Goal: Task Accomplishment & Management: Complete application form

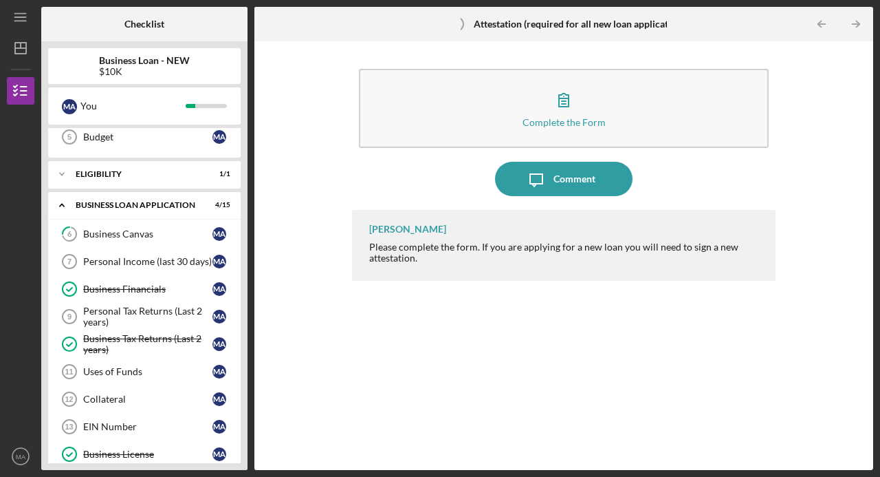
scroll to position [143, 0]
click at [134, 261] on div "Personal Income (last 30 days)" at bounding box center [147, 261] width 129 height 11
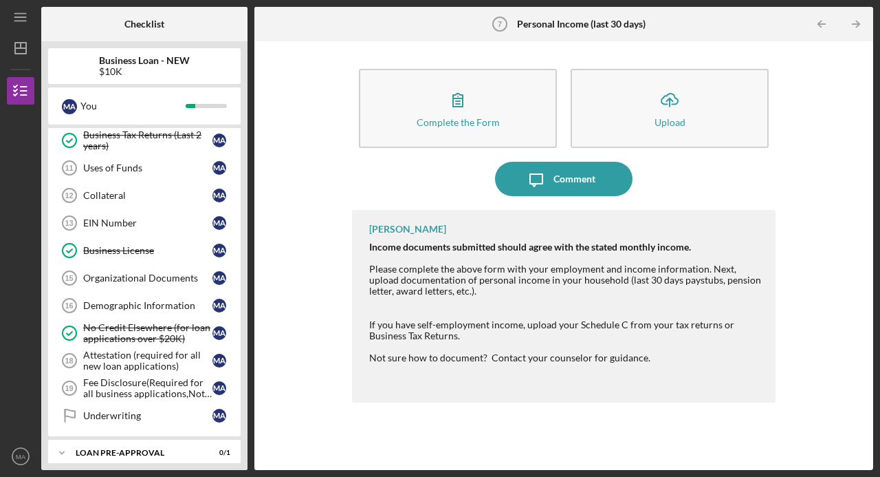
scroll to position [333, 0]
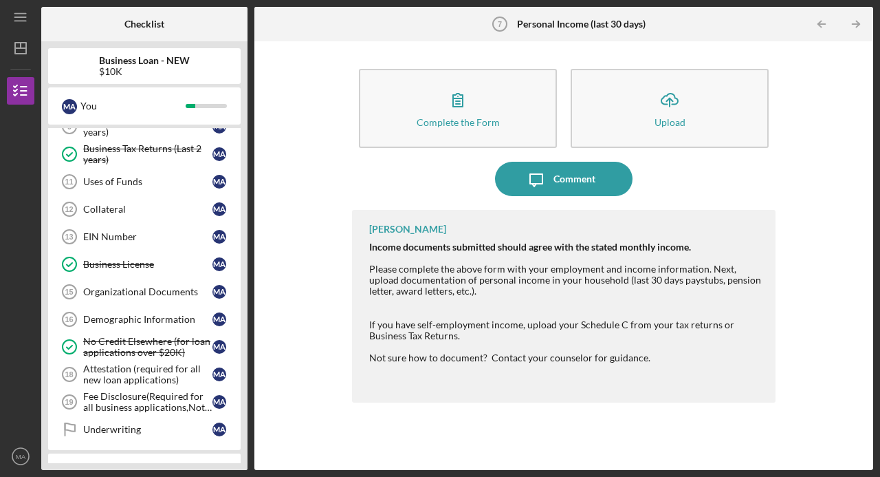
click at [474, 113] on icon "button" at bounding box center [458, 100] width 34 height 34
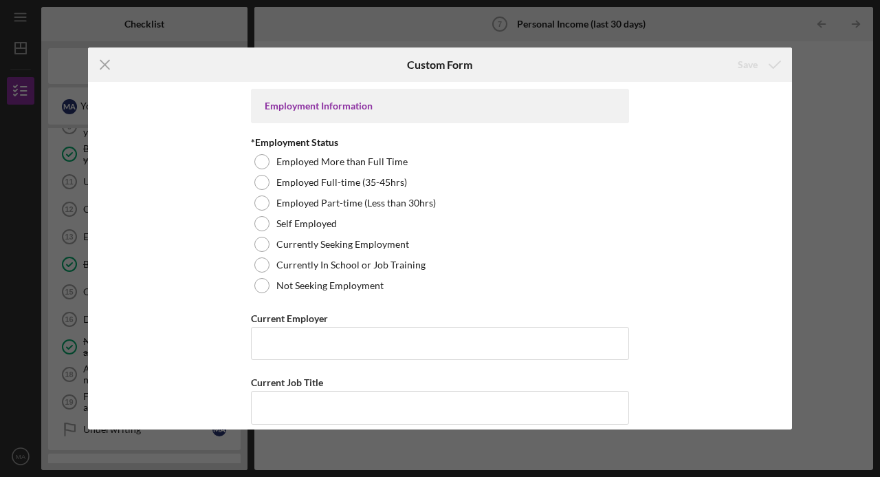
click at [257, 289] on div at bounding box center [262, 285] width 15 height 15
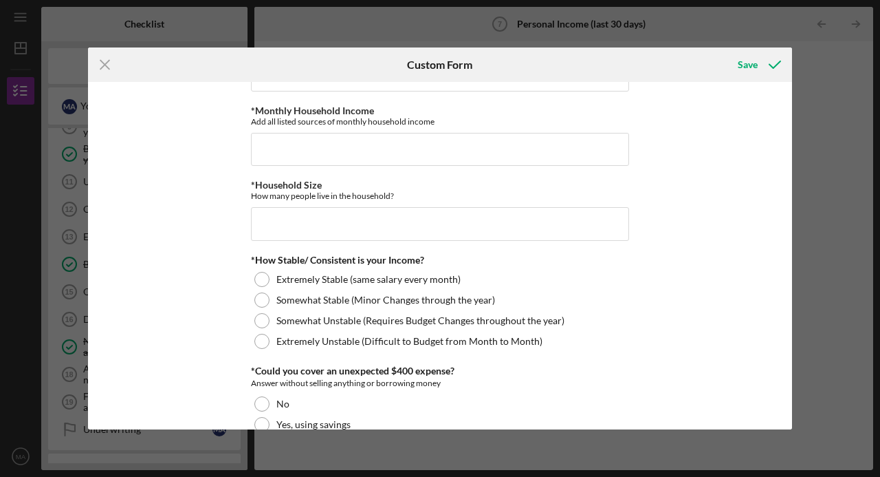
scroll to position [658, 0]
click at [255, 272] on div at bounding box center [262, 278] width 15 height 15
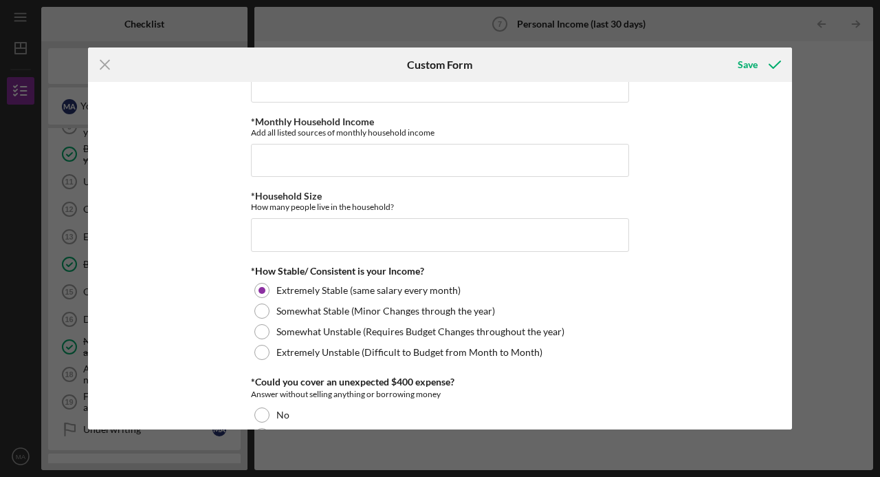
scroll to position [651, 0]
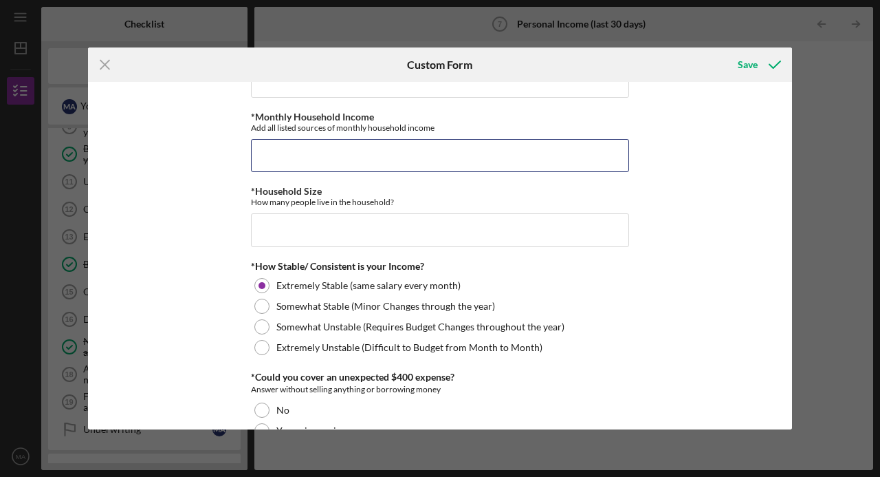
click at [497, 149] on input "*Monthly Household Income" at bounding box center [440, 155] width 378 height 33
type input "$4,500"
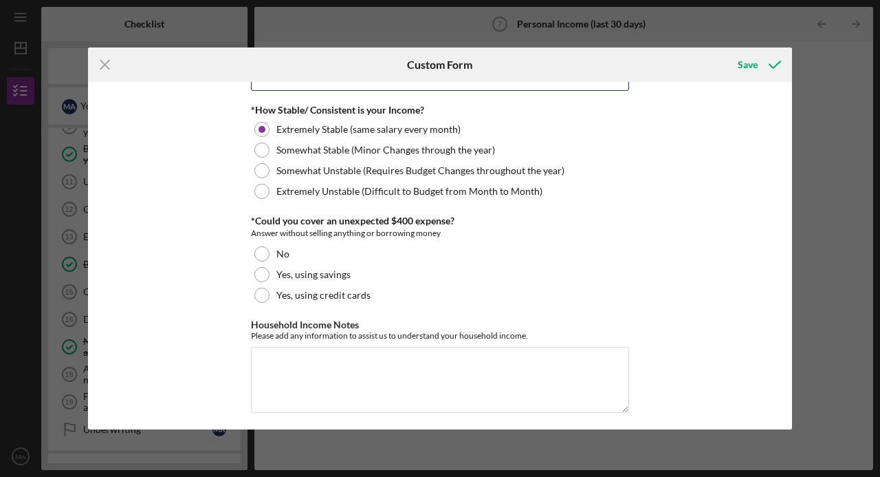
scroll to position [809, 0]
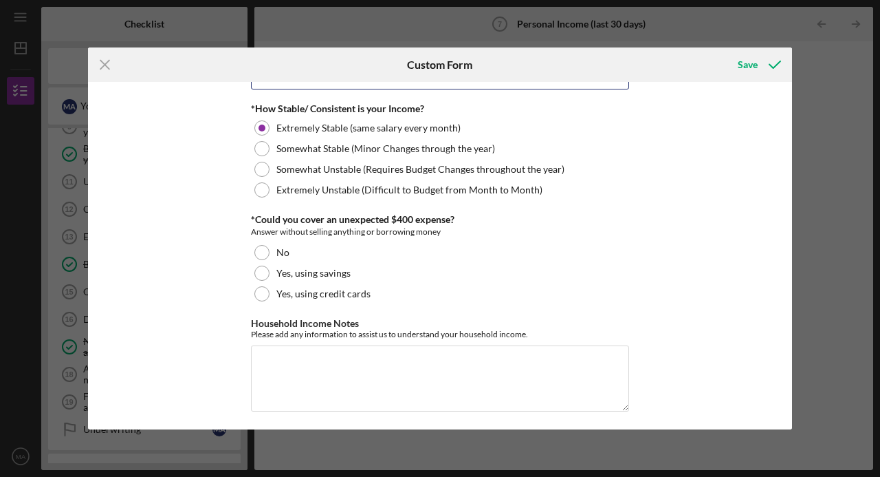
type input "3"
click at [268, 274] on div "Yes, using savings" at bounding box center [440, 273] width 378 height 21
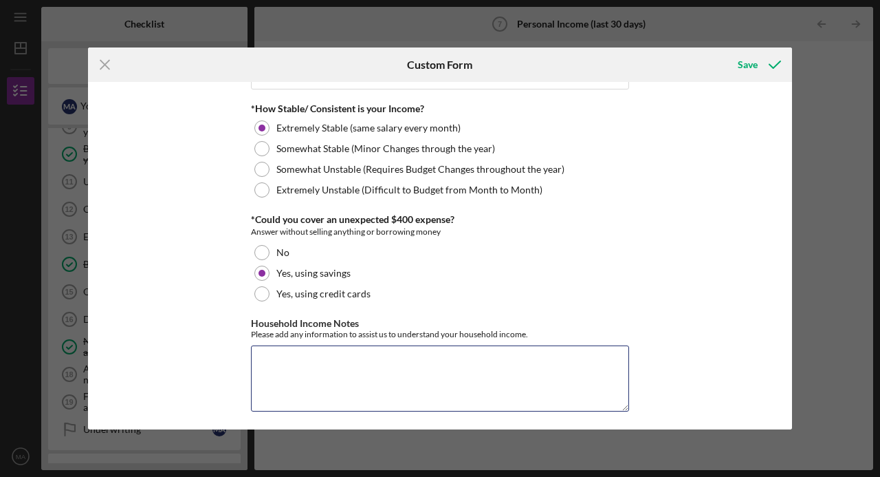
click at [292, 358] on textarea "Household Income Notes" at bounding box center [440, 378] width 378 height 66
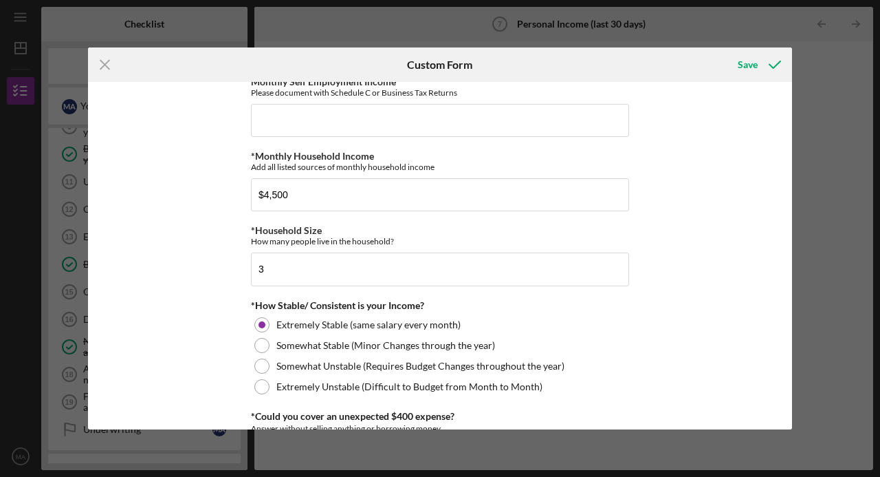
scroll to position [605, 0]
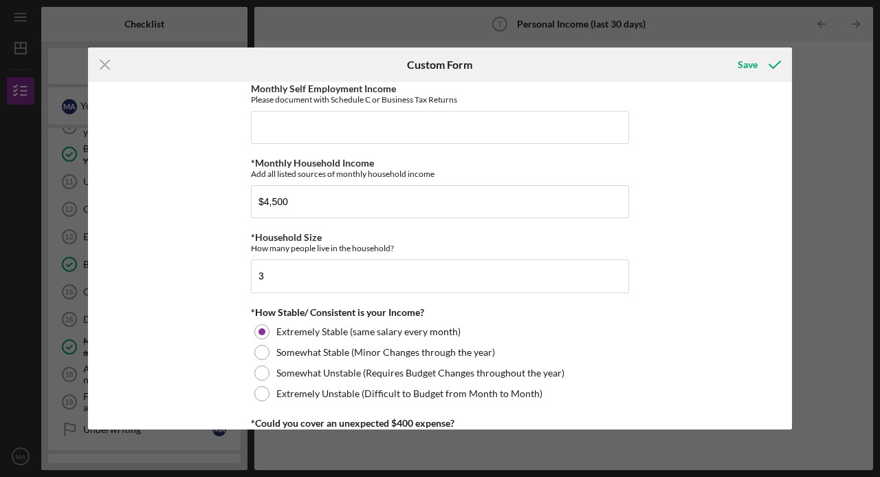
type textarea "I have been a stay at home mom and my husband is the one who brings in the sala…"
click at [308, 197] on input "$4,500" at bounding box center [440, 201] width 378 height 33
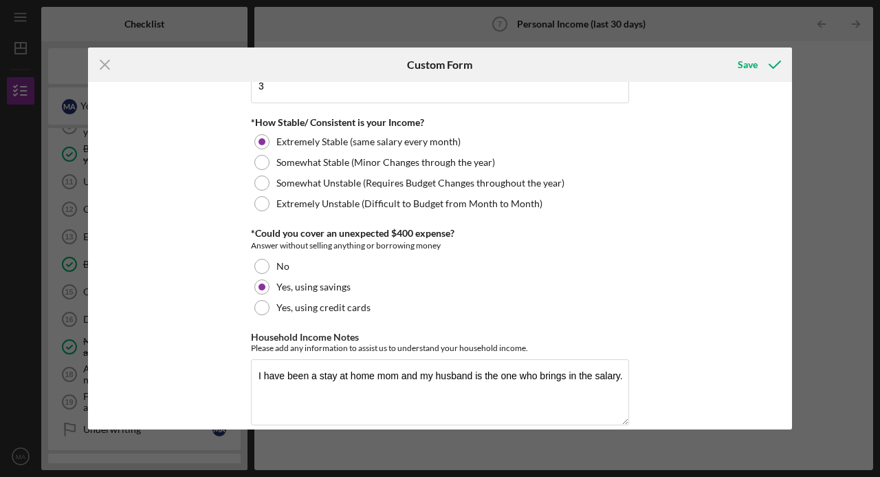
scroll to position [809, 0]
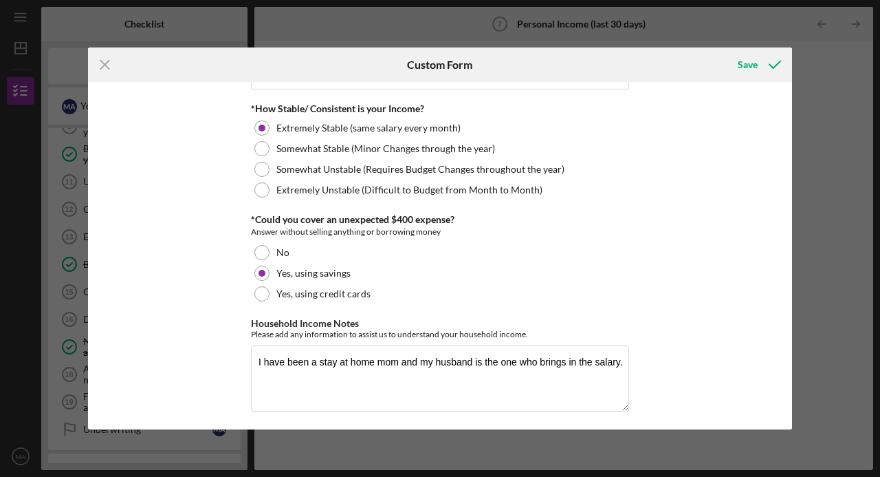
type input "$4,300"
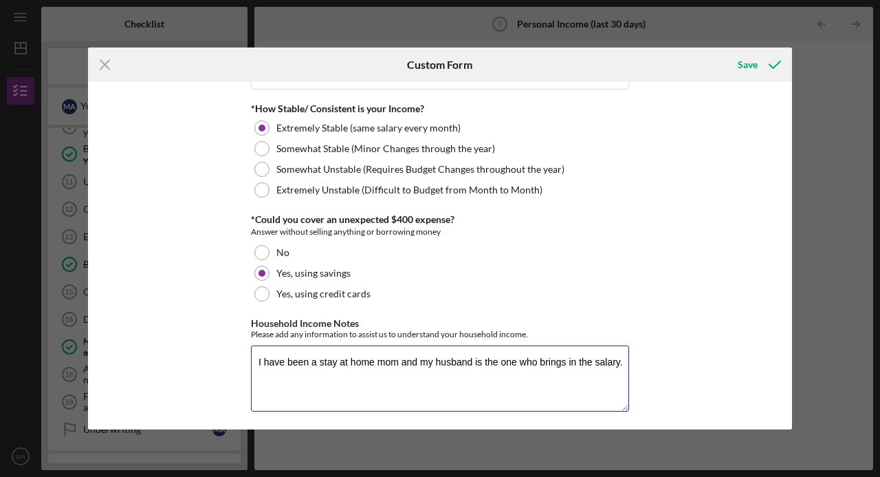
click at [618, 355] on textarea "I have been a stay at home mom and my husband is the one who brings in the sala…" at bounding box center [440, 378] width 378 height 66
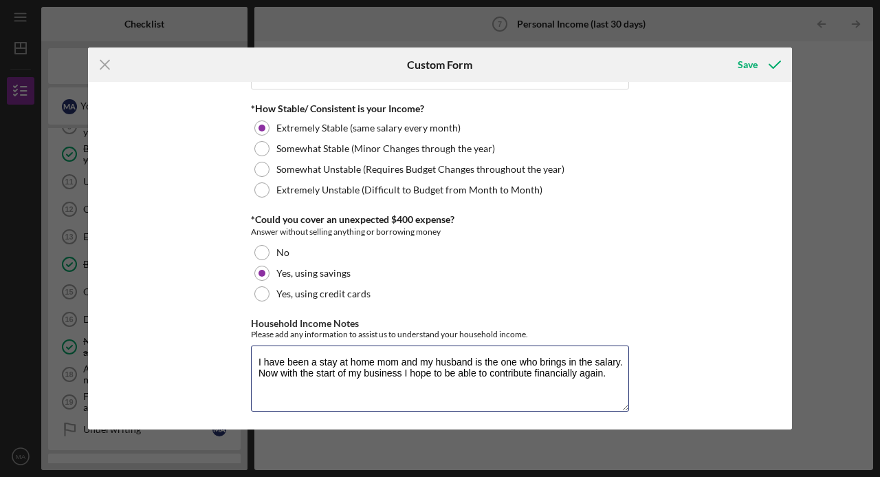
type textarea "I have been a stay at home mom and my husband is the one who brings in the sala…"
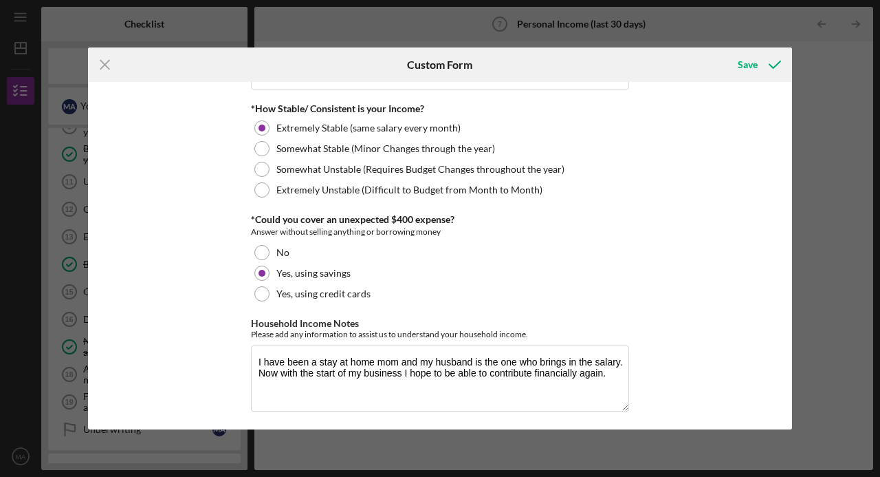
click at [755, 63] on div "Save" at bounding box center [748, 65] width 20 height 28
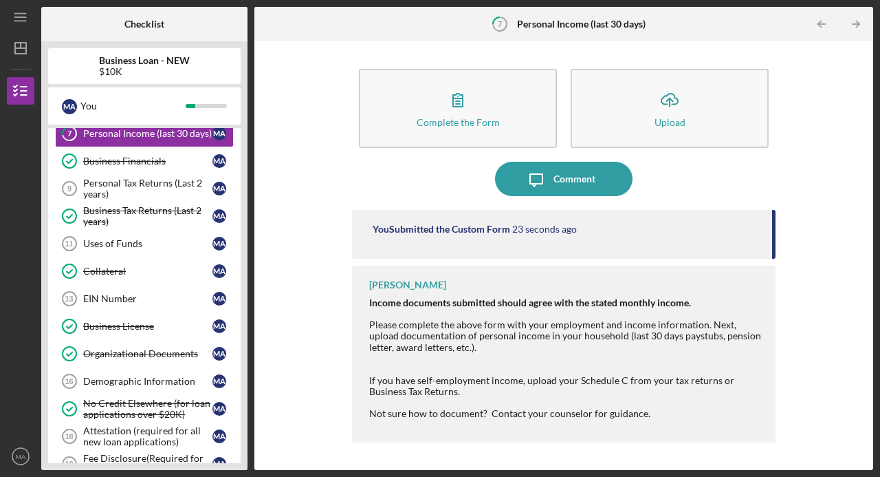
scroll to position [283, 0]
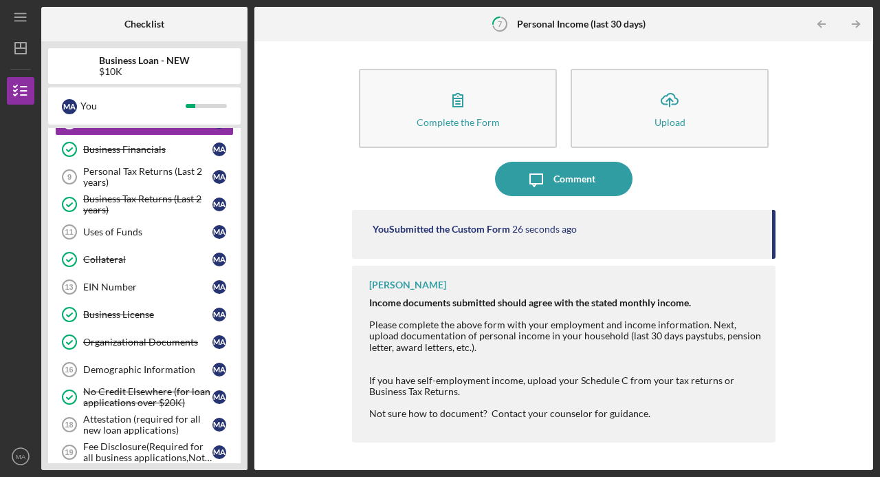
click at [101, 228] on div "Uses of Funds" at bounding box center [147, 231] width 129 height 11
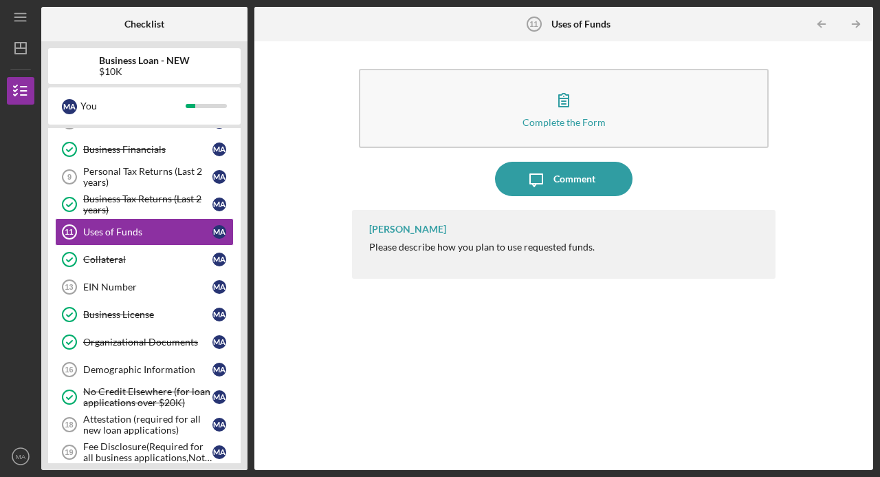
click at [620, 122] on button "Complete the Form Form" at bounding box center [564, 108] width 410 height 79
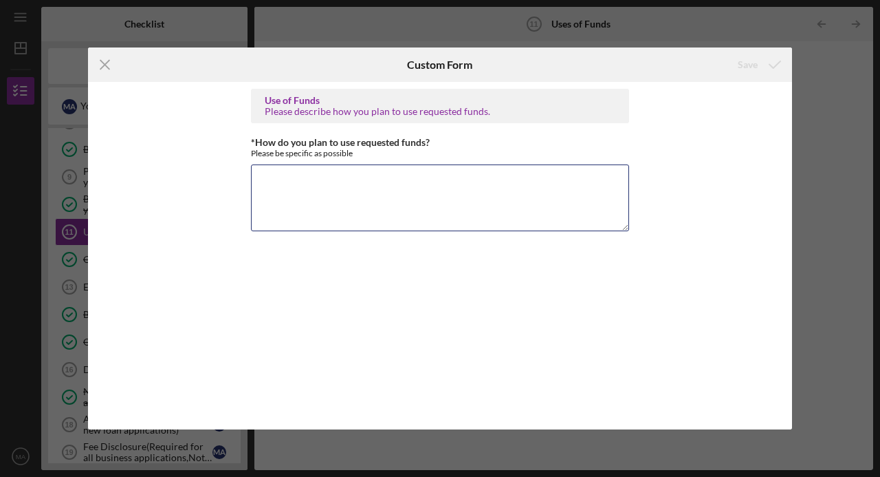
click at [326, 184] on textarea "*How do you plan to use requested funds?" at bounding box center [440, 197] width 378 height 66
type textarea "I plan to use the funds for packaging, ingredients, rent and insurance"
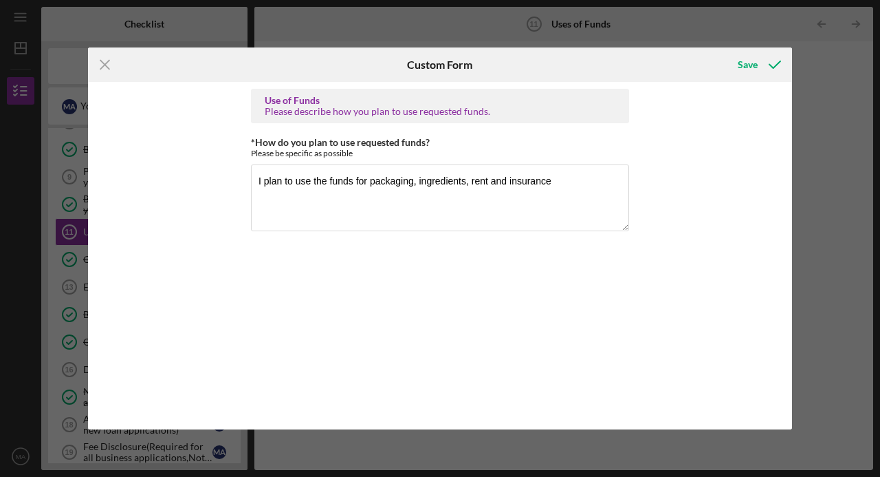
click at [755, 65] on div "Save" at bounding box center [748, 65] width 20 height 28
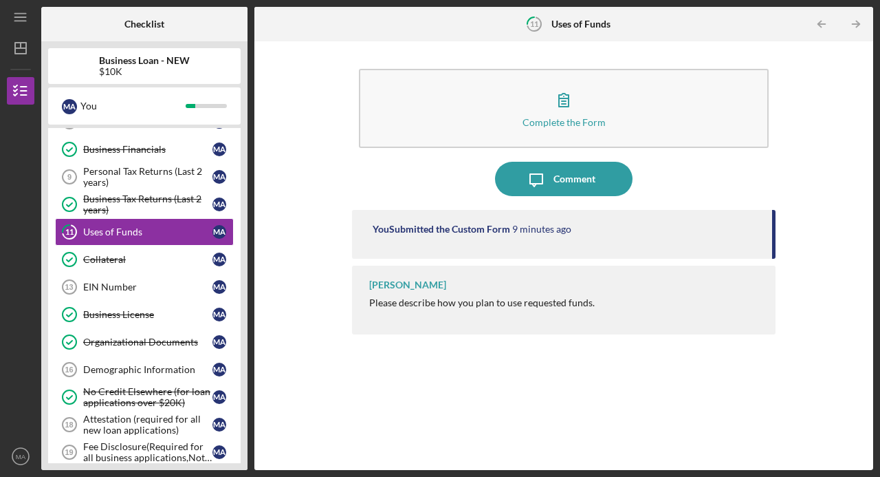
click at [636, 115] on button "Complete the Form Form" at bounding box center [564, 108] width 410 height 79
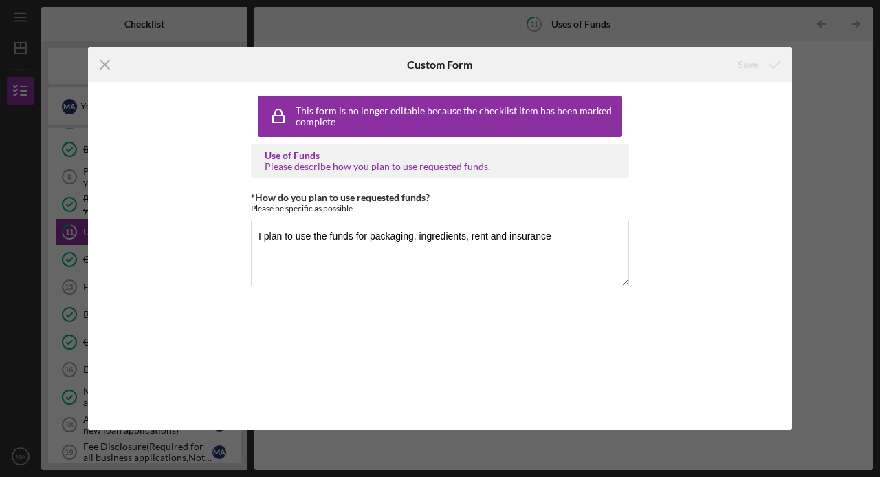
click at [105, 65] on line at bounding box center [104, 65] width 9 height 9
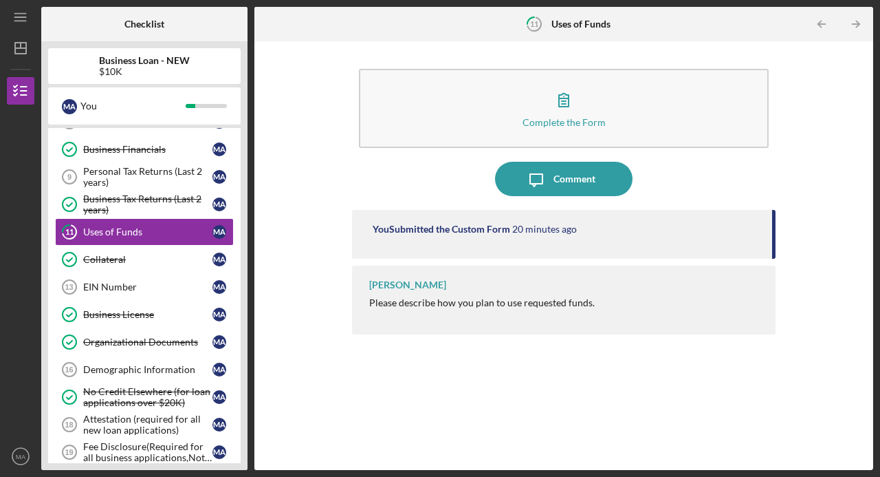
click at [103, 281] on div "EIN Number" at bounding box center [147, 286] width 129 height 11
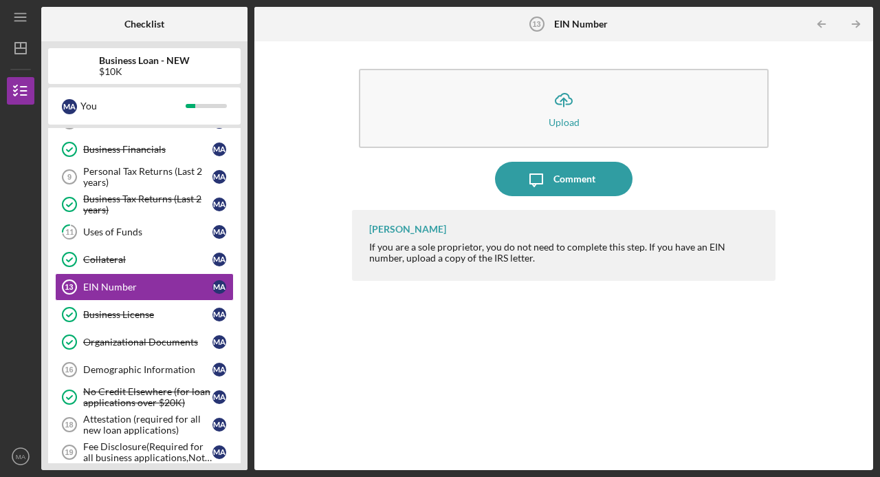
click at [580, 125] on button "Icon/Upload Upload" at bounding box center [564, 108] width 410 height 79
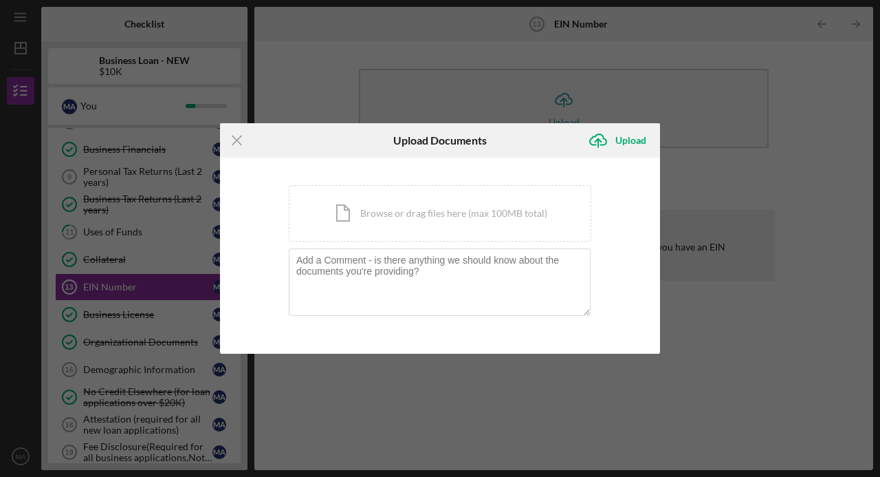
click at [453, 216] on div "Icon/Document Browse or drag files here (max 100MB total) Tap to choose files o…" at bounding box center [440, 213] width 303 height 56
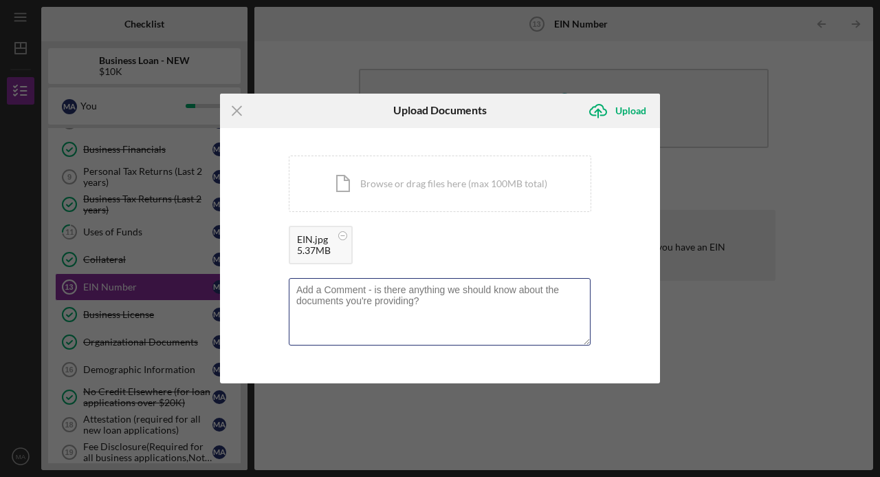
click at [390, 310] on textarea at bounding box center [440, 311] width 302 height 67
type textarea "i"
type textarea "I hope this is clear because I was having issues with my printer"
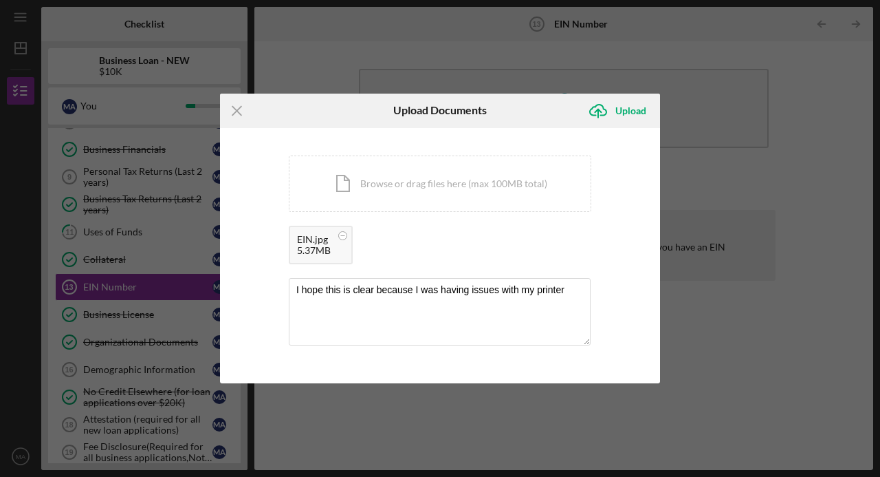
click at [631, 105] on div "Upload" at bounding box center [631, 111] width 31 height 28
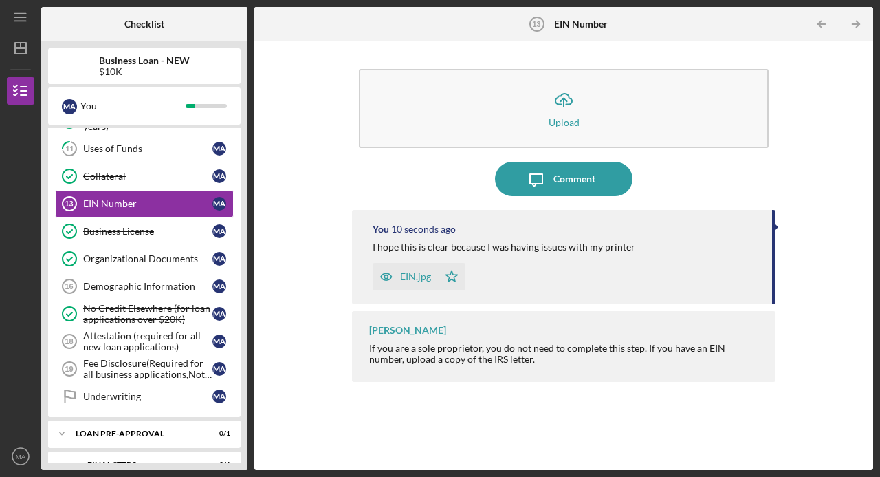
scroll to position [366, 0]
click at [102, 286] on link "Demographic Information 16 Demographic Information M A" at bounding box center [144, 286] width 179 height 28
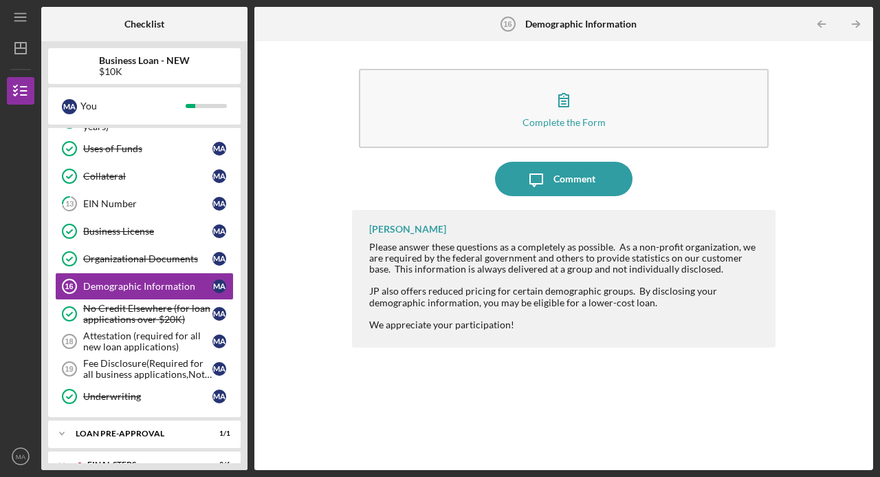
click at [605, 108] on button "Complete the Form Form" at bounding box center [564, 108] width 410 height 79
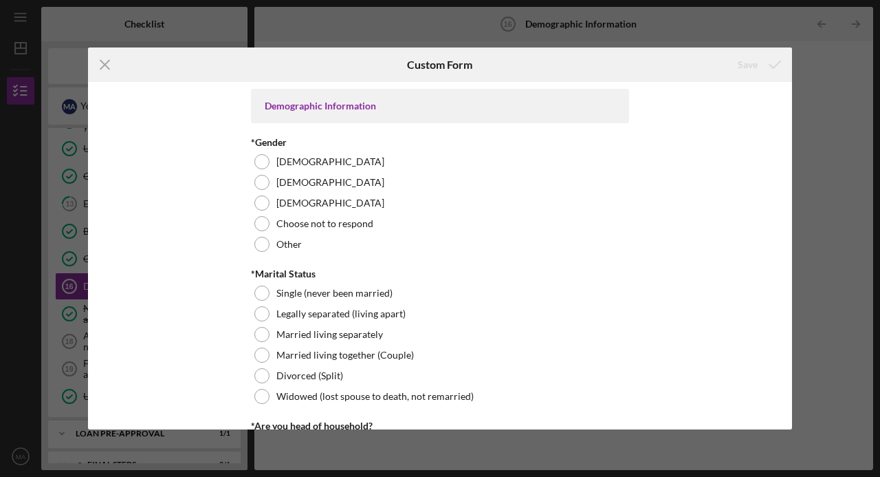
click at [268, 188] on div "[DEMOGRAPHIC_DATA]" at bounding box center [440, 182] width 378 height 21
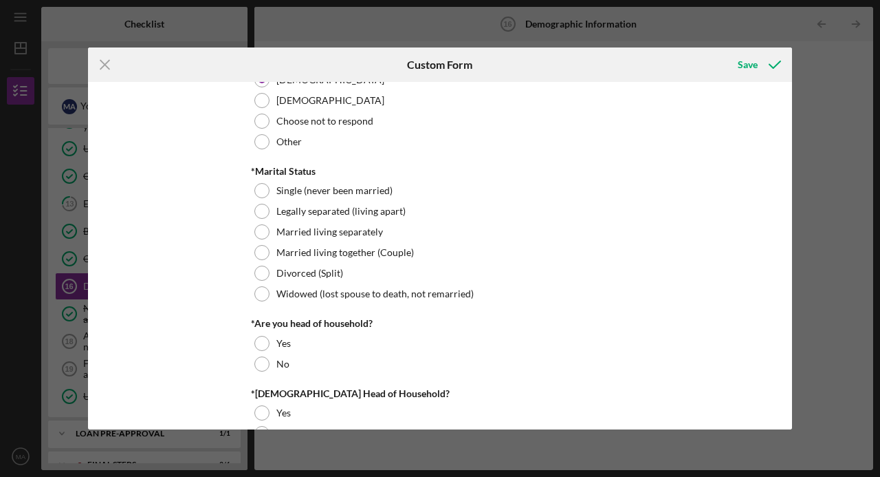
scroll to position [111, 0]
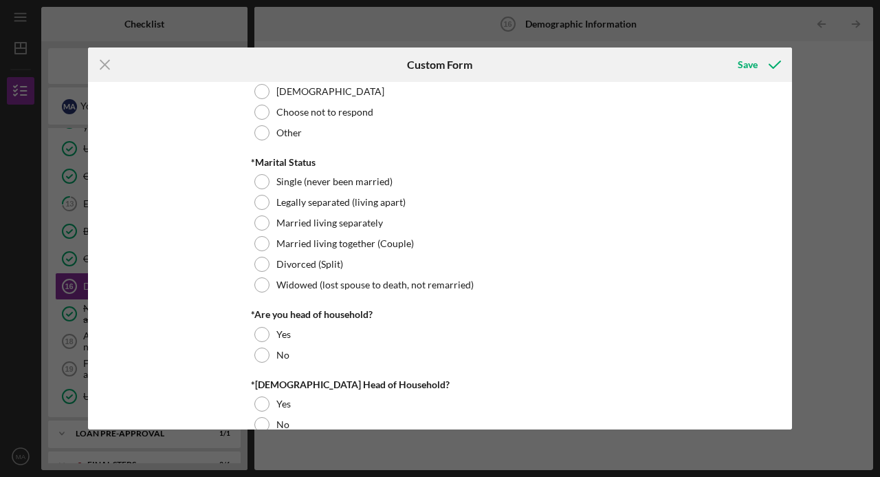
click at [259, 244] on div at bounding box center [262, 243] width 15 height 15
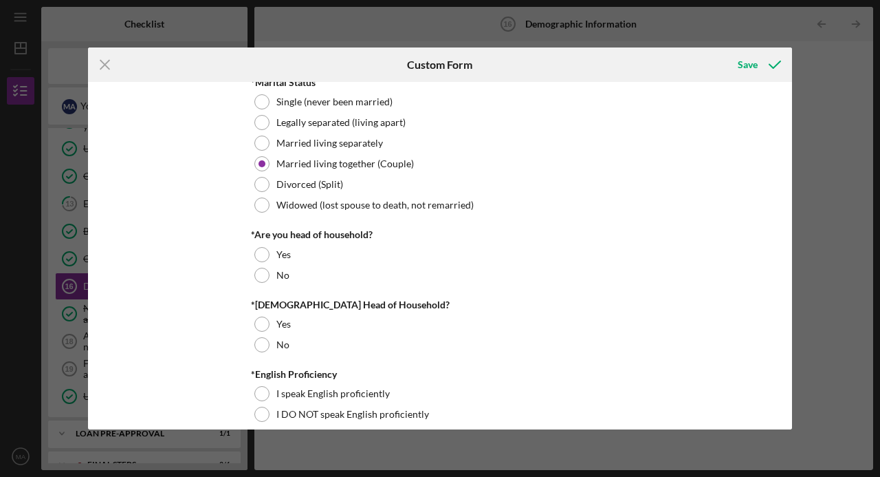
scroll to position [198, 0]
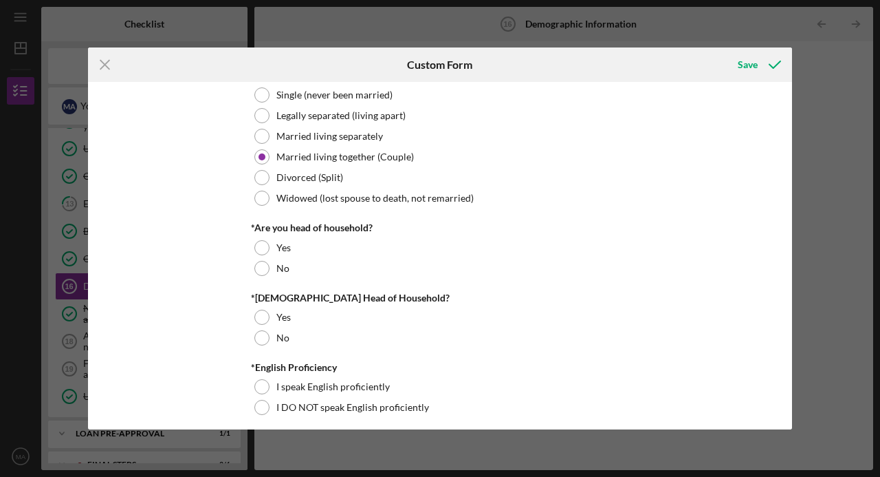
click at [267, 272] on div "No" at bounding box center [440, 268] width 378 height 21
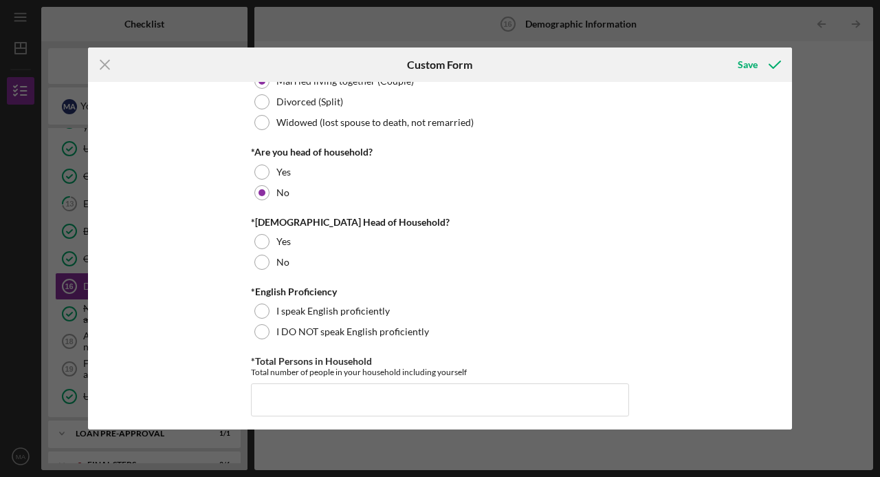
scroll to position [282, 0]
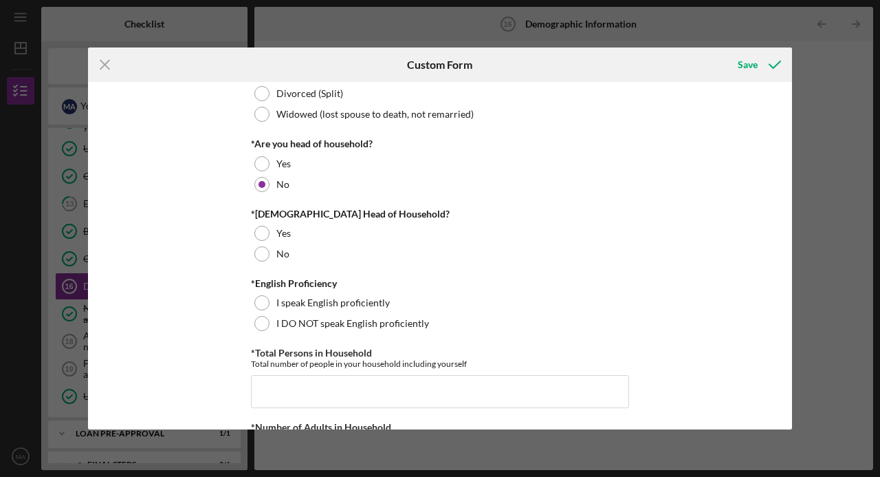
click at [265, 256] on div at bounding box center [262, 253] width 15 height 15
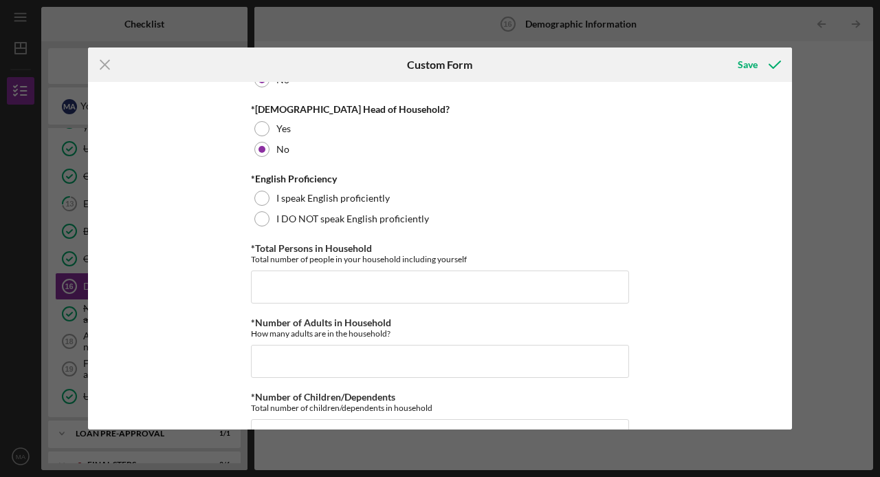
scroll to position [387, 0]
click at [260, 199] on div at bounding box center [262, 198] width 15 height 15
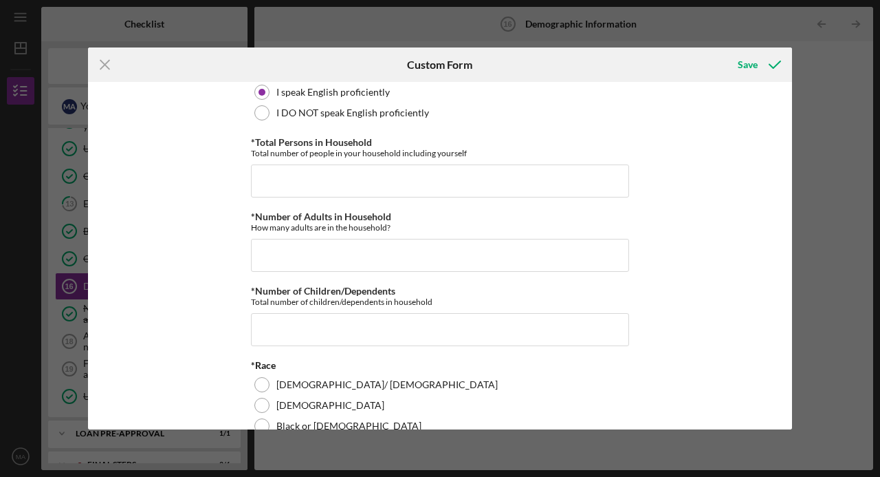
scroll to position [495, 0]
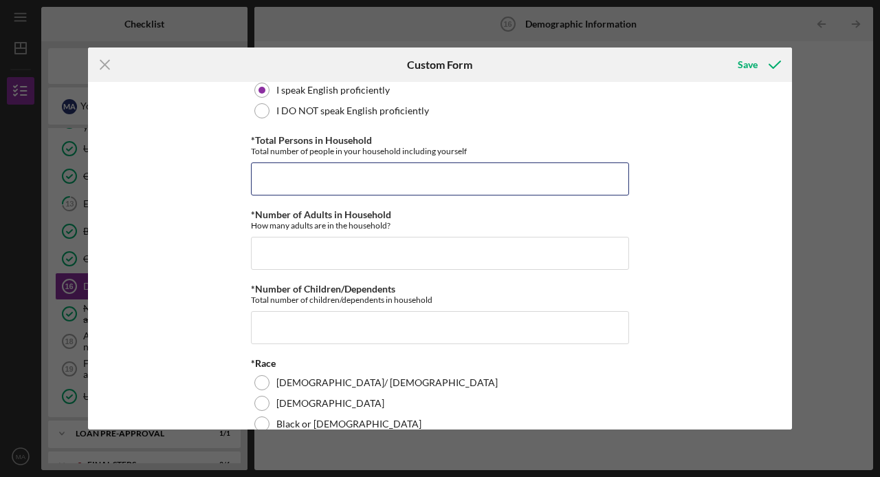
click at [427, 183] on input "*Total Persons in Household" at bounding box center [440, 178] width 378 height 33
type input "3"
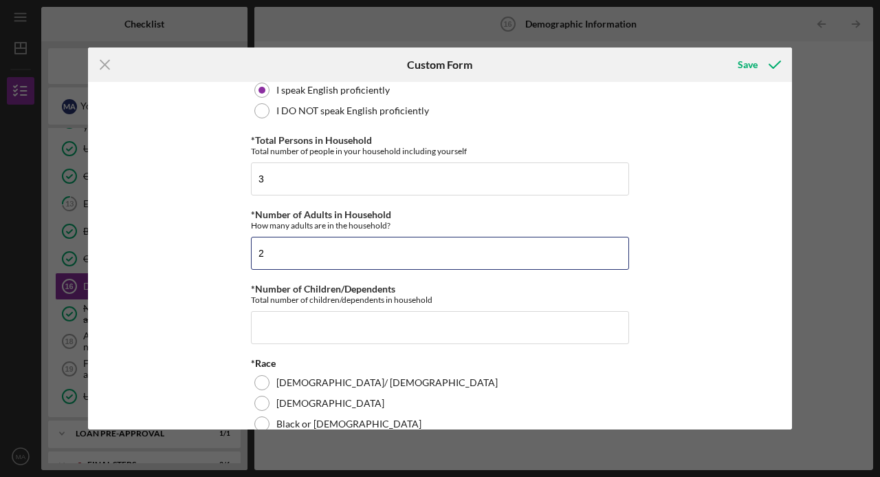
type input "2"
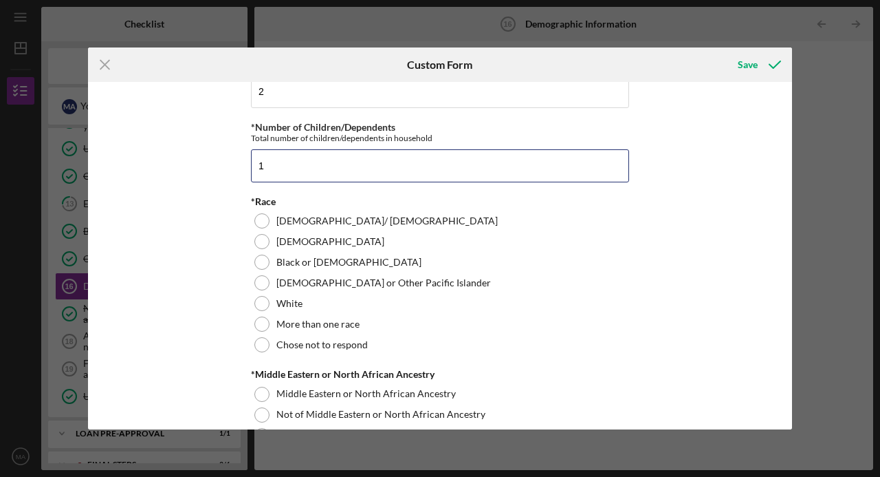
scroll to position [659, 0]
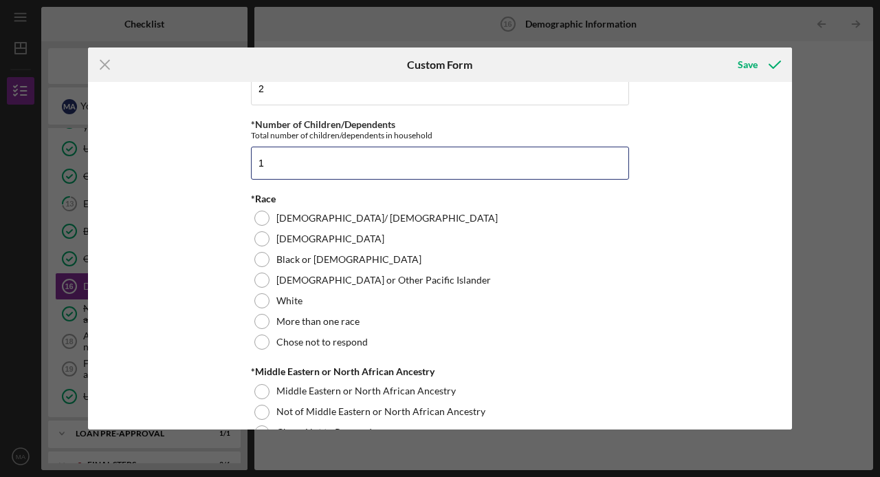
type input "1"
click at [262, 305] on div at bounding box center [262, 300] width 15 height 15
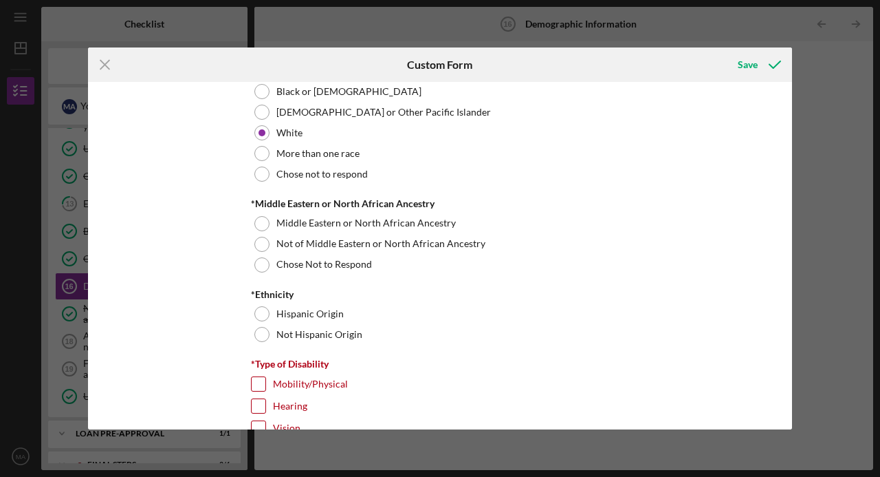
scroll to position [828, 0]
click at [263, 239] on div at bounding box center [262, 242] width 15 height 15
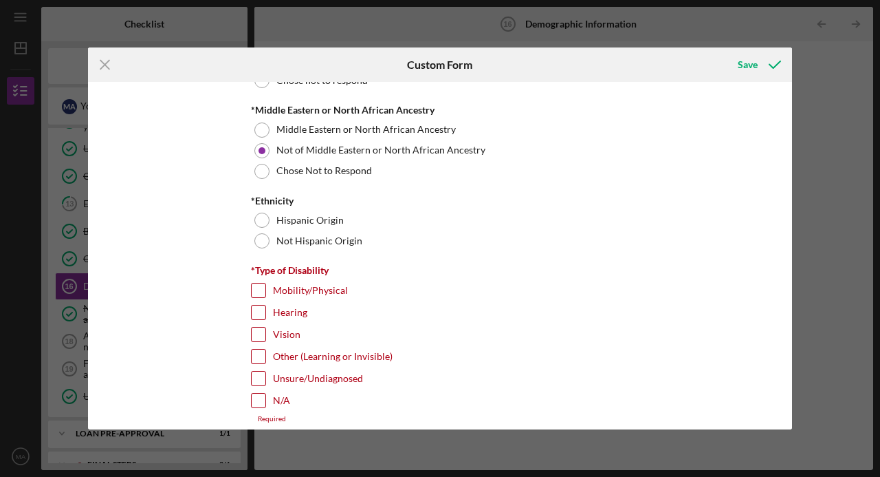
scroll to position [923, 0]
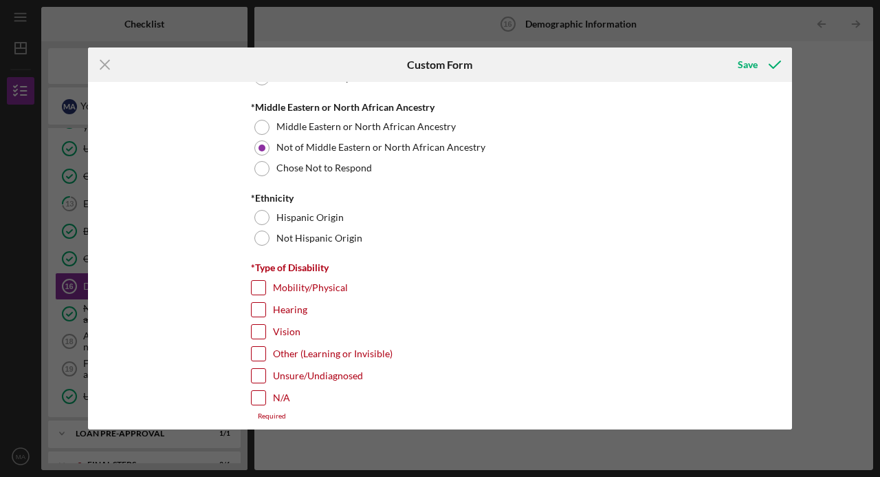
click at [262, 239] on div at bounding box center [262, 237] width 15 height 15
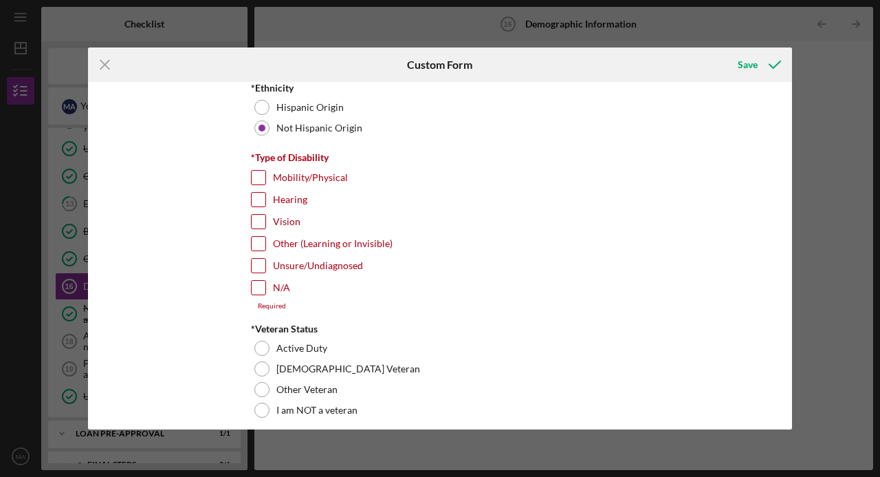
scroll to position [1037, 0]
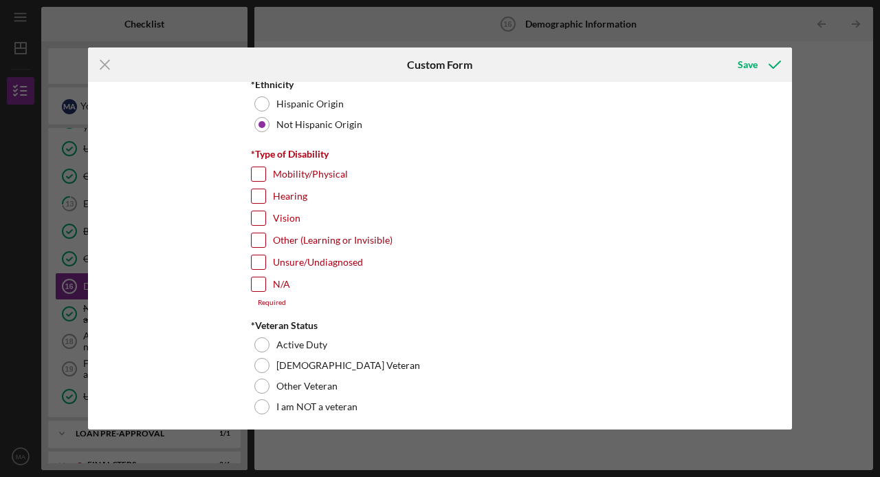
click at [257, 286] on input "N/A" at bounding box center [259, 284] width 14 height 14
checkbox input "true"
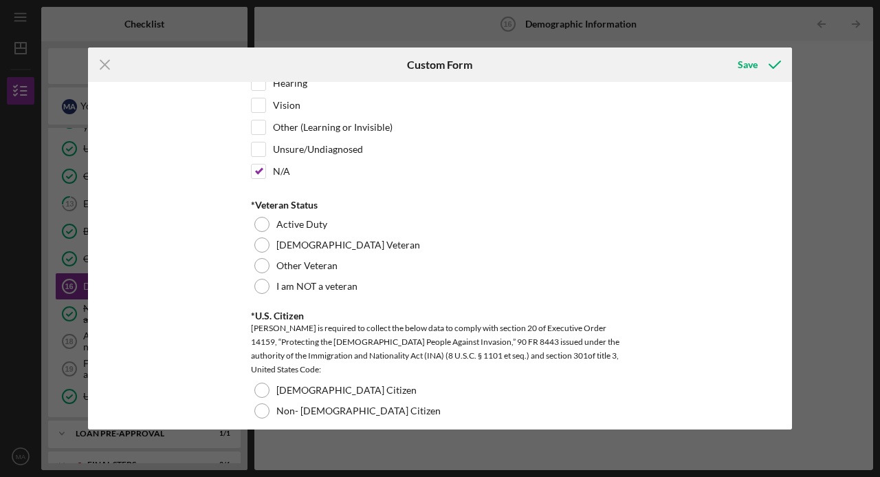
scroll to position [1159, 0]
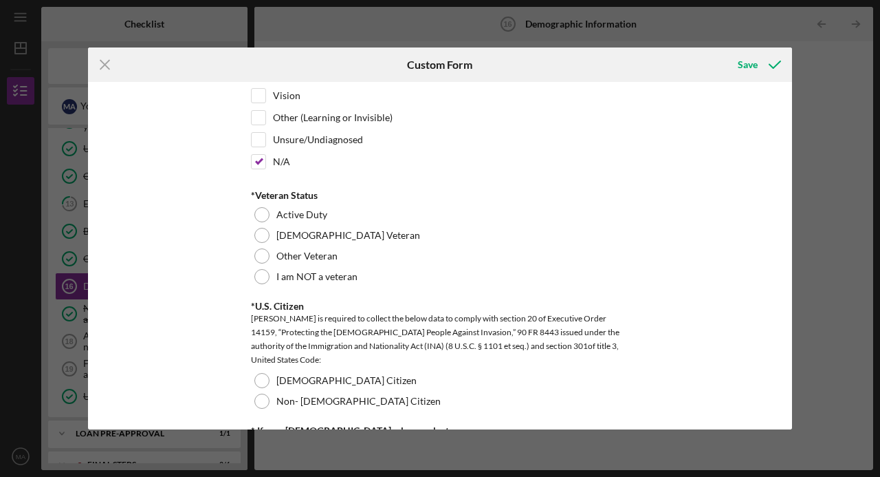
click at [266, 275] on div at bounding box center [262, 276] width 15 height 15
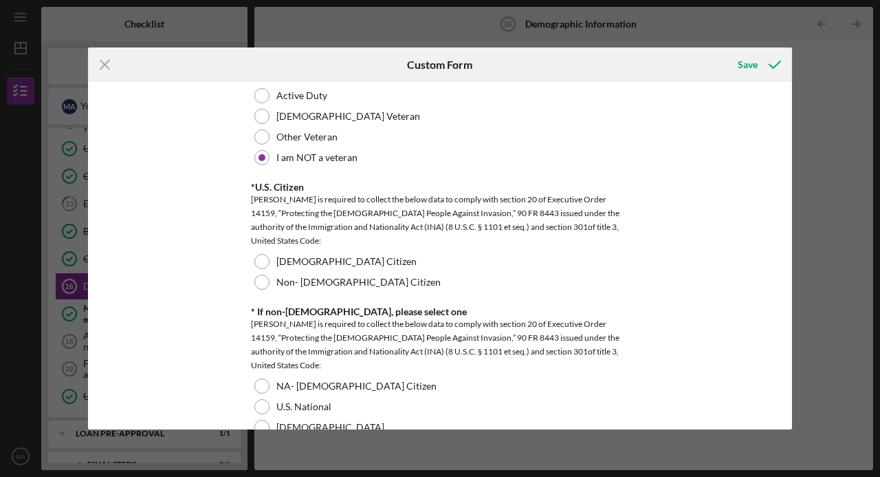
scroll to position [1298, 0]
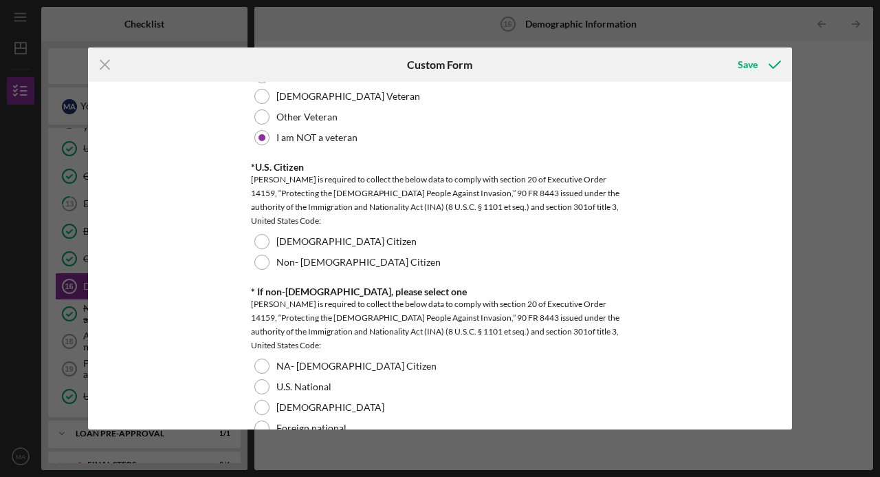
click at [263, 241] on div at bounding box center [262, 241] width 15 height 15
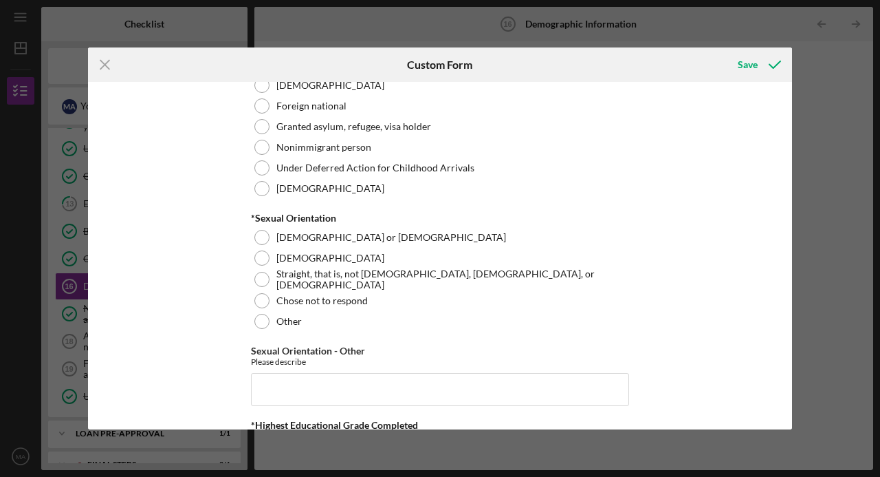
scroll to position [1625, 0]
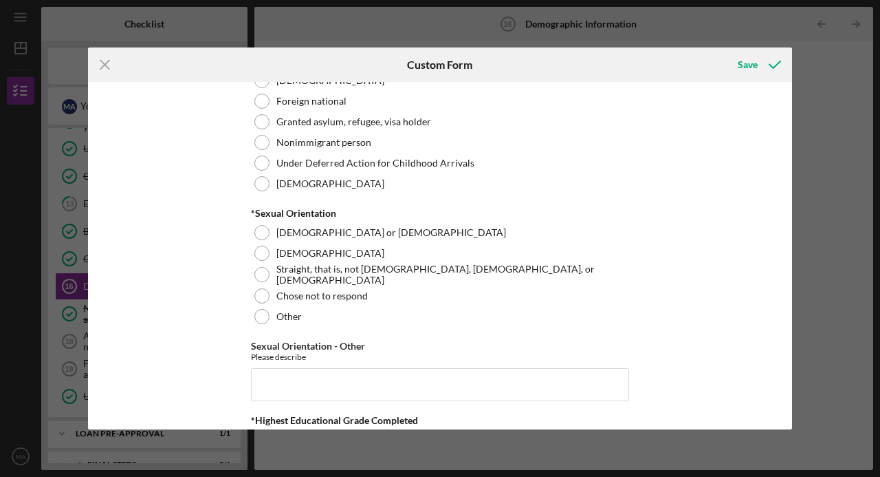
click at [264, 270] on div at bounding box center [262, 274] width 15 height 15
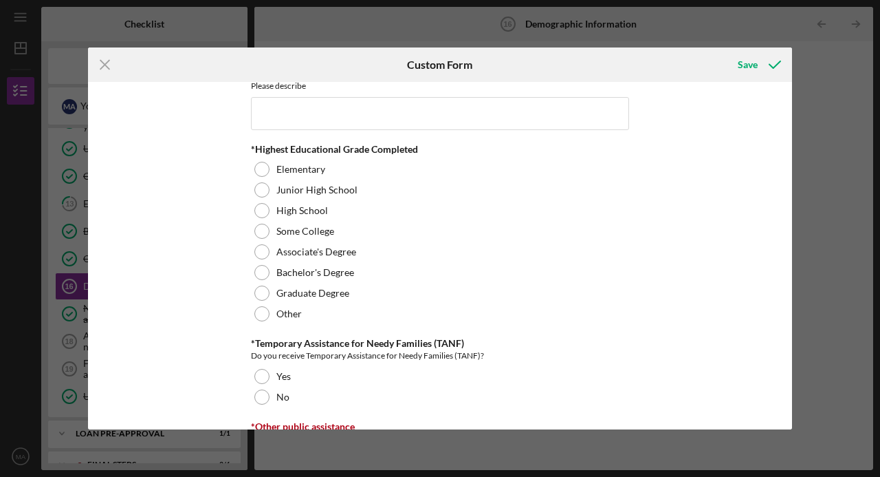
scroll to position [1898, 0]
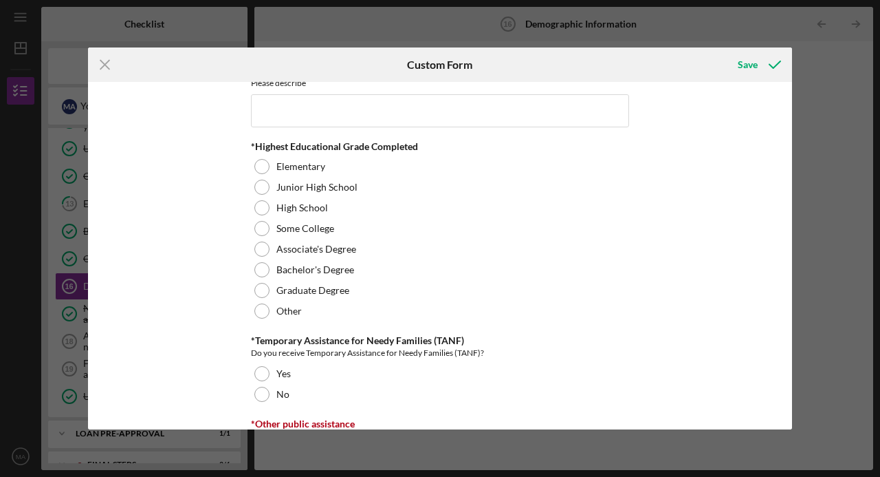
click at [263, 241] on div at bounding box center [262, 248] width 15 height 15
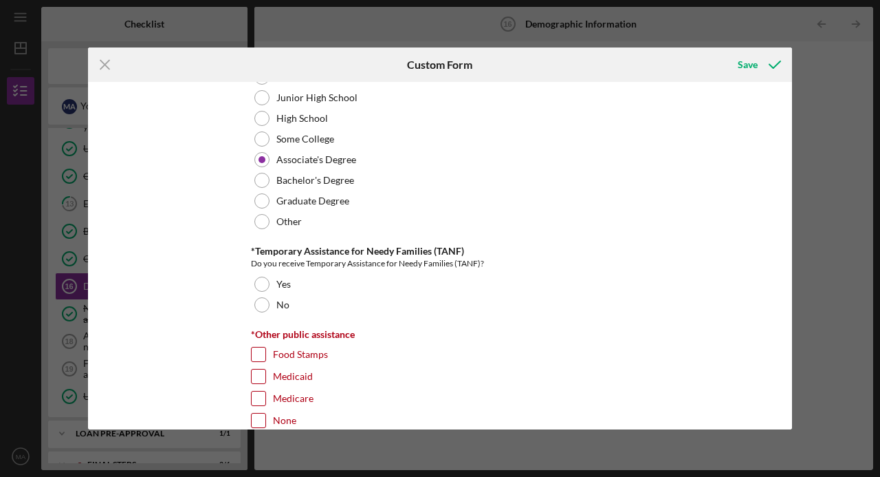
scroll to position [1999, 0]
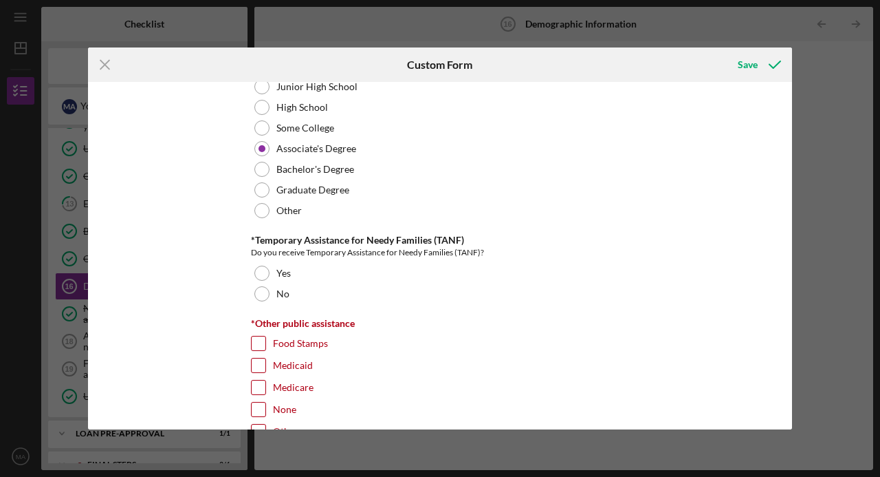
click at [260, 294] on div at bounding box center [262, 293] width 15 height 15
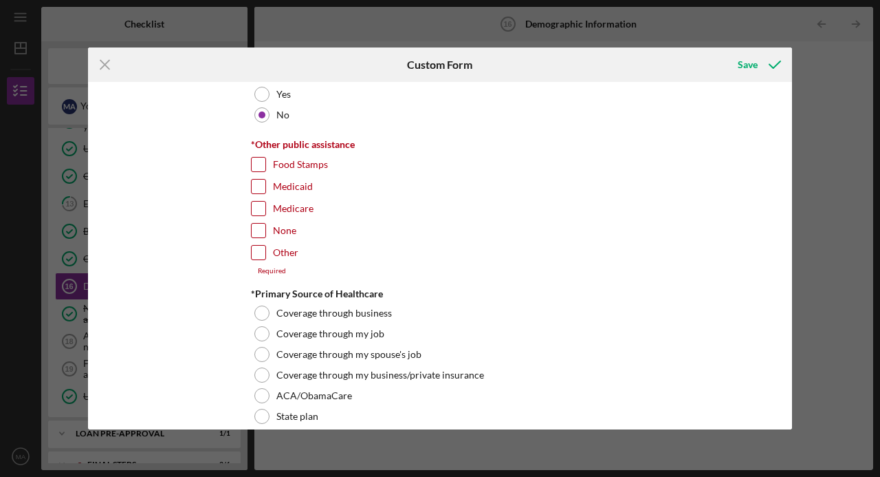
scroll to position [2182, 0]
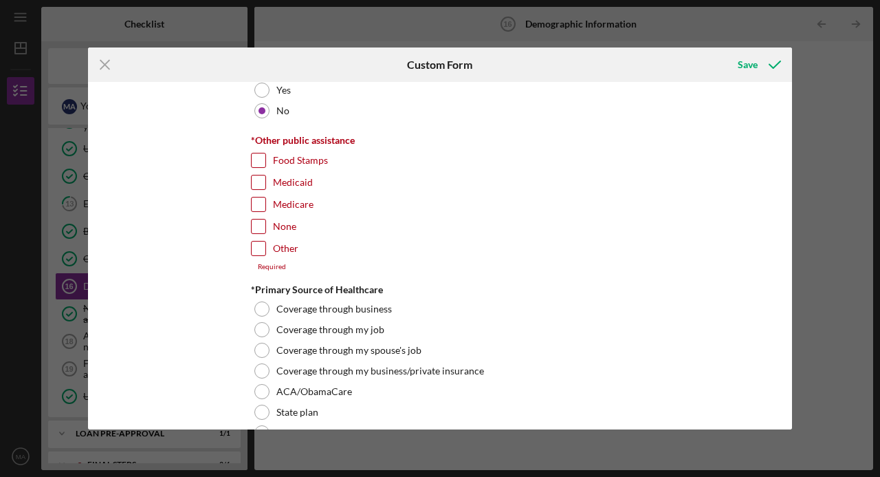
click at [259, 221] on input "None" at bounding box center [259, 226] width 14 height 14
checkbox input "true"
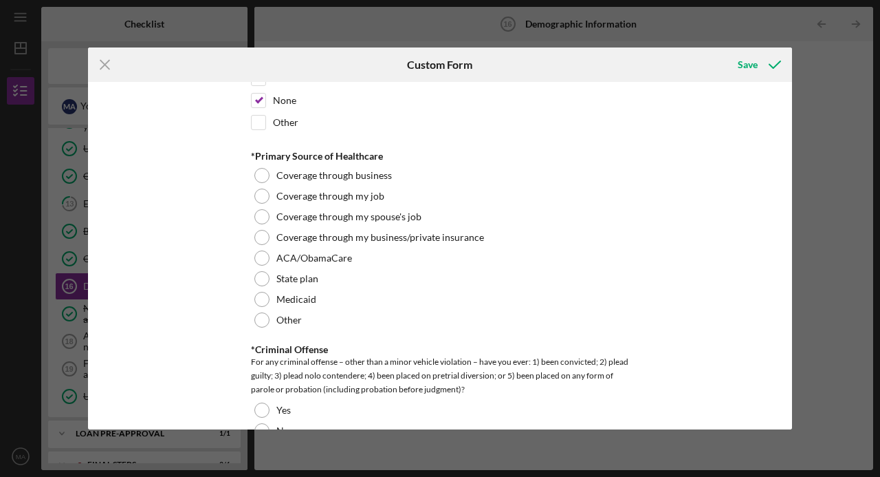
scroll to position [2307, 0]
click at [263, 212] on div at bounding box center [262, 217] width 15 height 15
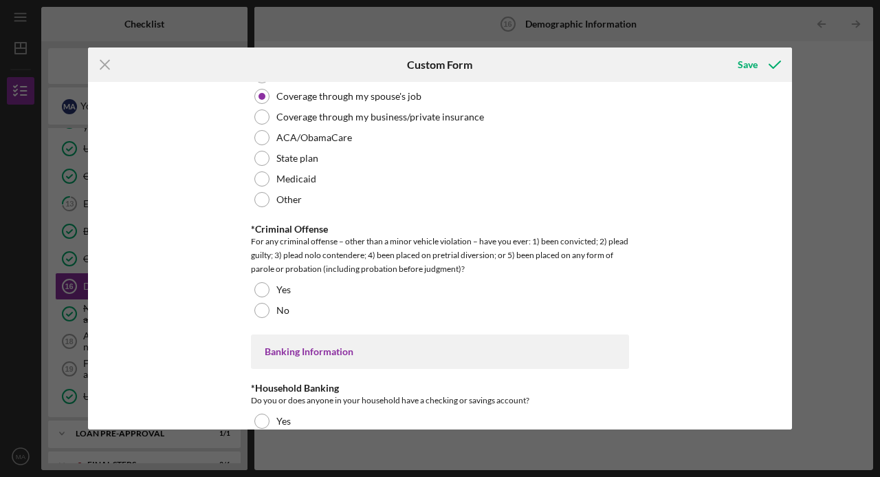
scroll to position [2428, 0]
click at [255, 304] on div at bounding box center [262, 310] width 15 height 15
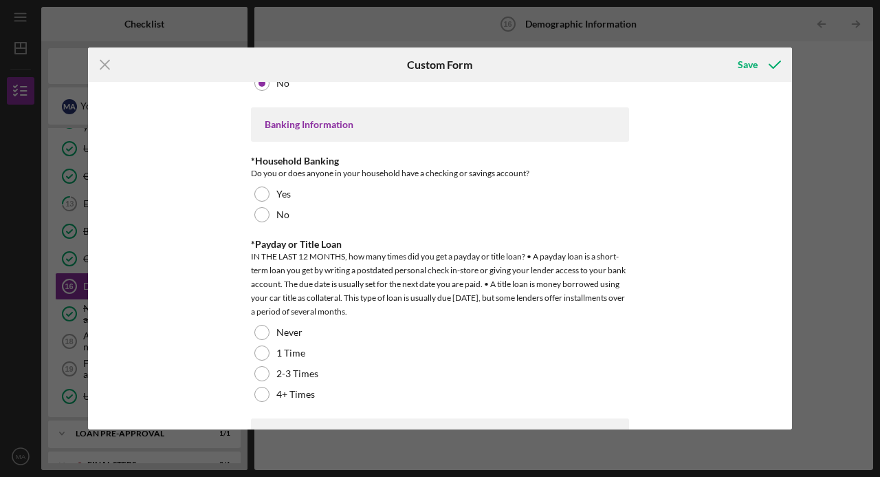
scroll to position [2661, 0]
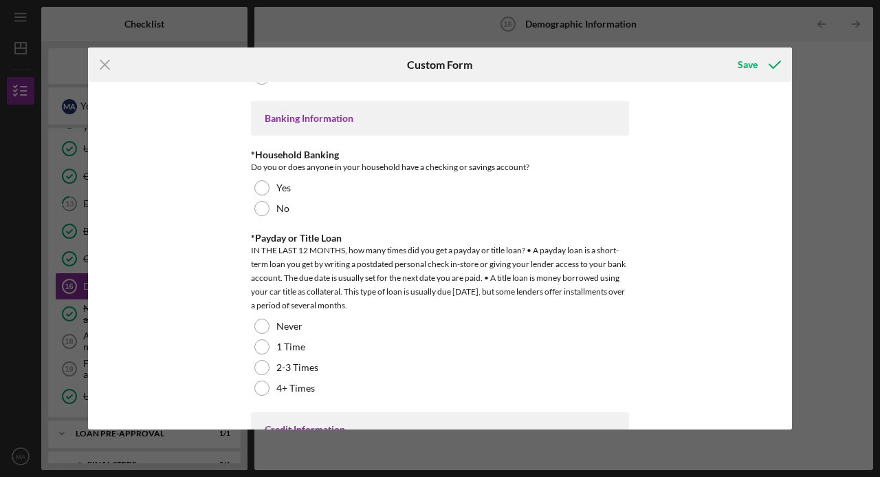
click at [264, 184] on div at bounding box center [262, 187] width 15 height 15
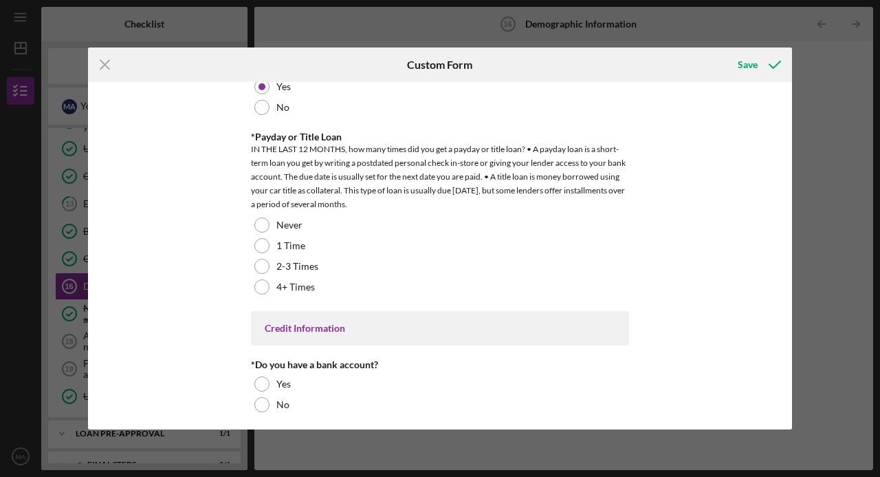
scroll to position [2763, 0]
click at [263, 237] on div at bounding box center [262, 244] width 15 height 15
click at [259, 217] on div at bounding box center [262, 224] width 15 height 15
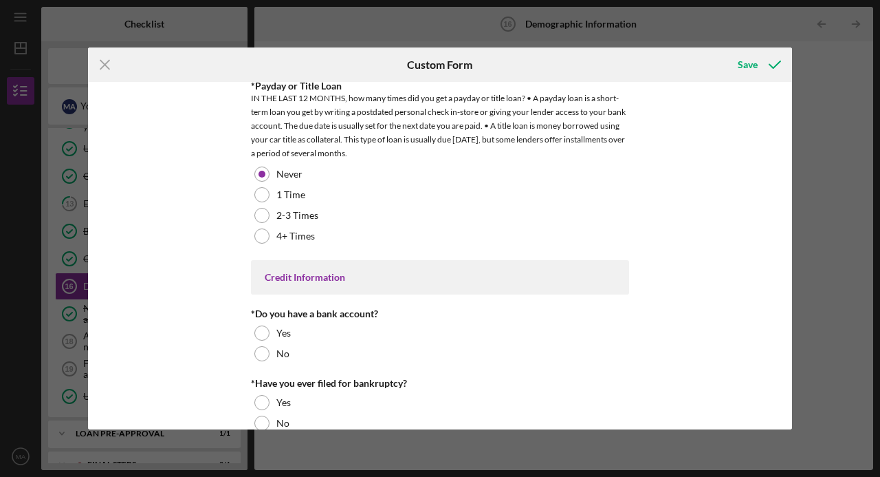
scroll to position [2830, 0]
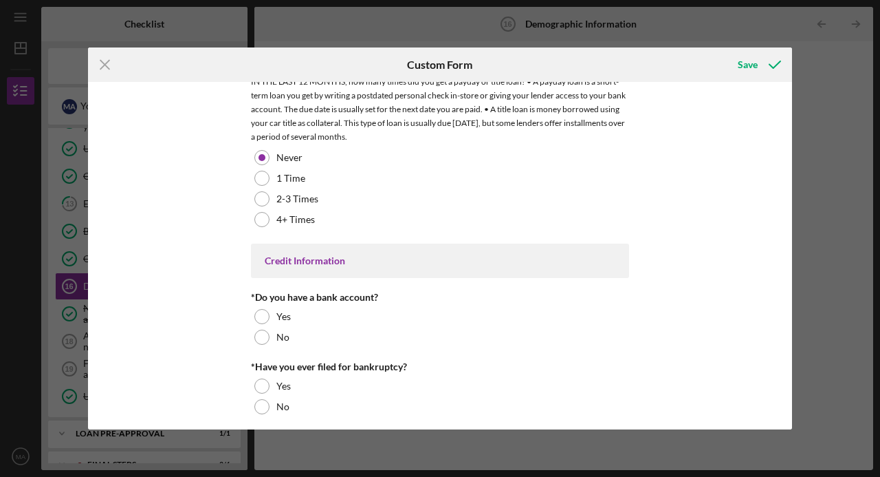
click at [268, 306] on div "Yes" at bounding box center [440, 316] width 378 height 21
click at [255, 399] on div at bounding box center [262, 406] width 15 height 15
click at [755, 61] on div "Save" at bounding box center [748, 65] width 20 height 28
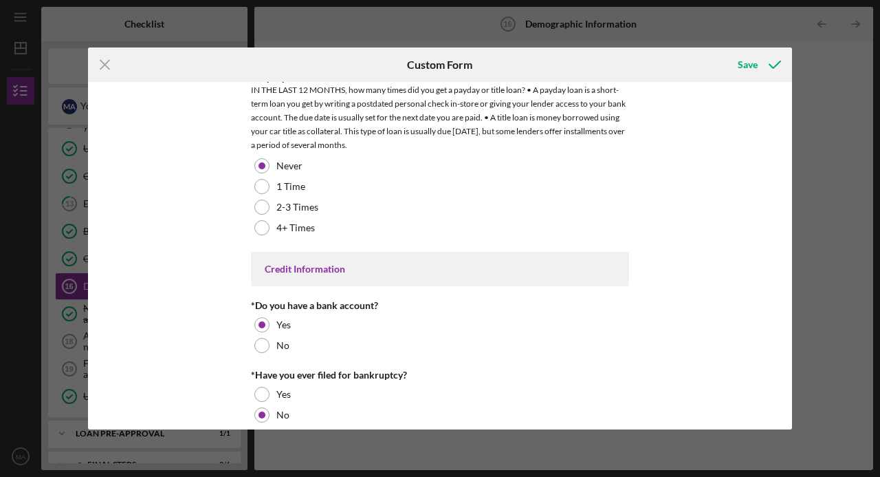
scroll to position [2837, 0]
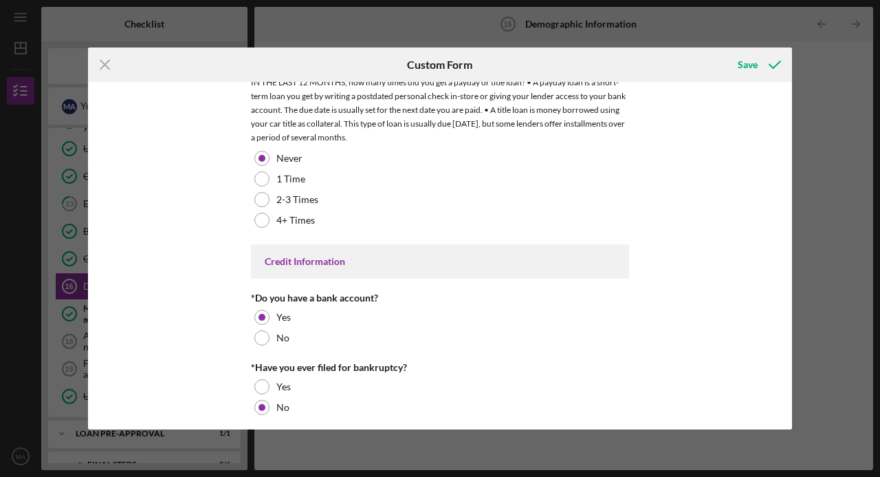
click at [750, 65] on div "Save" at bounding box center [748, 65] width 20 height 28
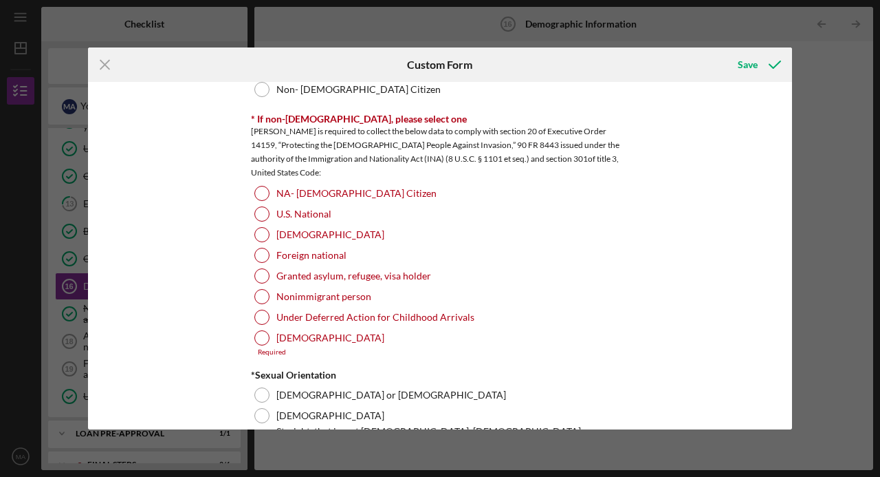
scroll to position [1471, 0]
click at [263, 193] on div at bounding box center [262, 193] width 15 height 15
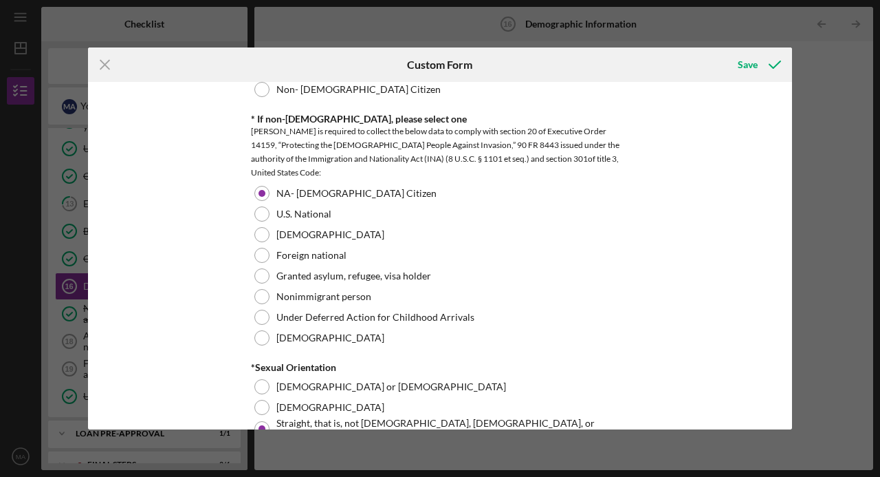
click at [765, 65] on icon "submit" at bounding box center [775, 64] width 34 height 34
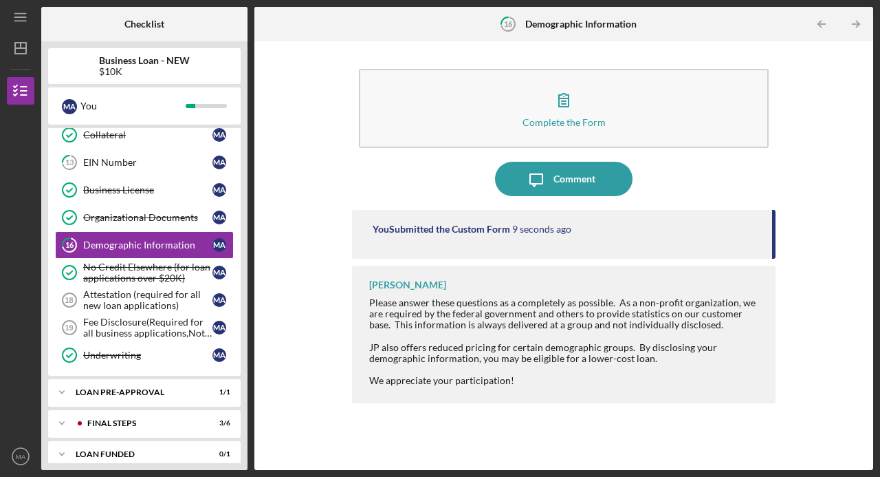
scroll to position [410, 0]
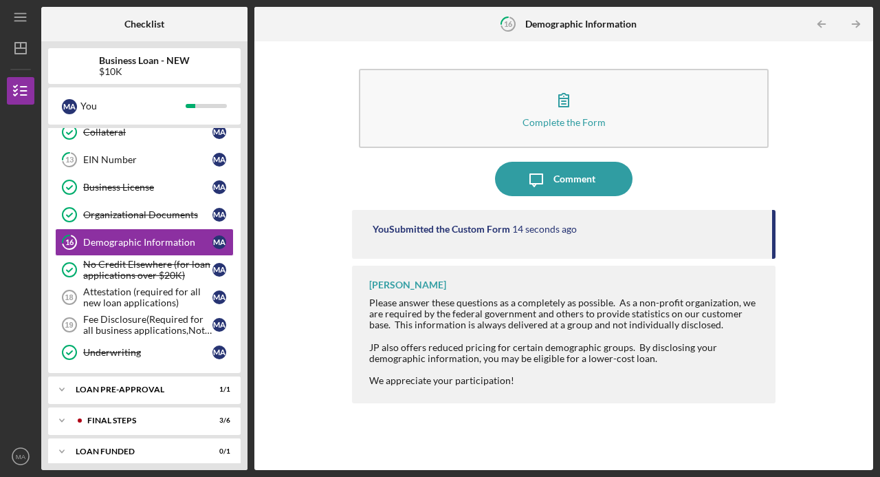
click at [107, 290] on div "Attestation (required for all new loan applications)" at bounding box center [147, 297] width 129 height 22
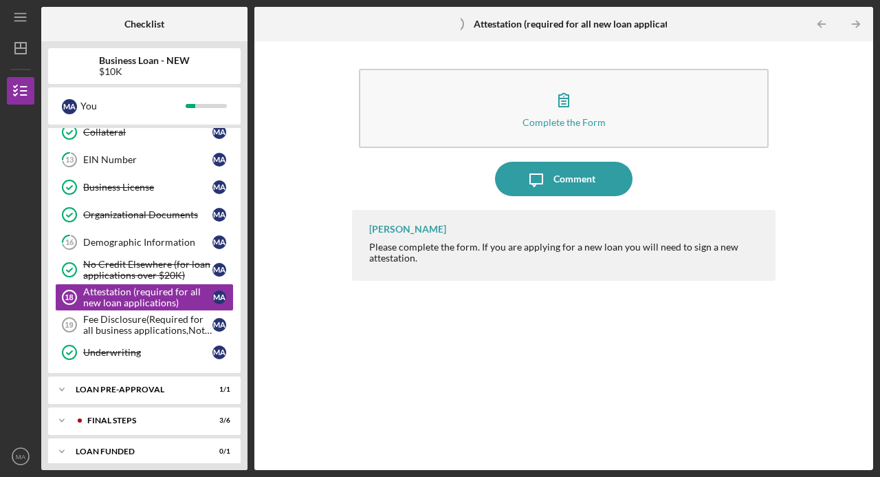
click at [610, 109] on button "Complete the Form Form" at bounding box center [564, 108] width 410 height 79
click at [102, 321] on div "Fee Disclosure(Required for all business applications,Not needed for Contractor…" at bounding box center [147, 325] width 129 height 22
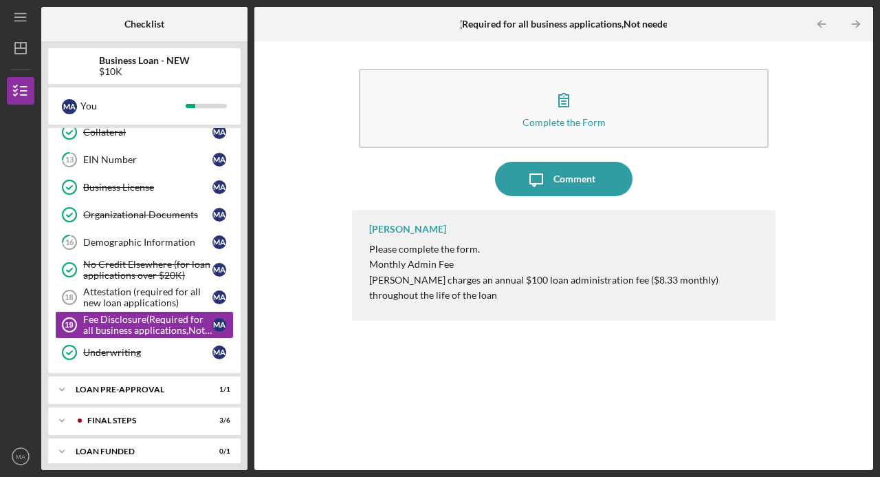
click at [568, 114] on icon "button" at bounding box center [564, 100] width 34 height 34
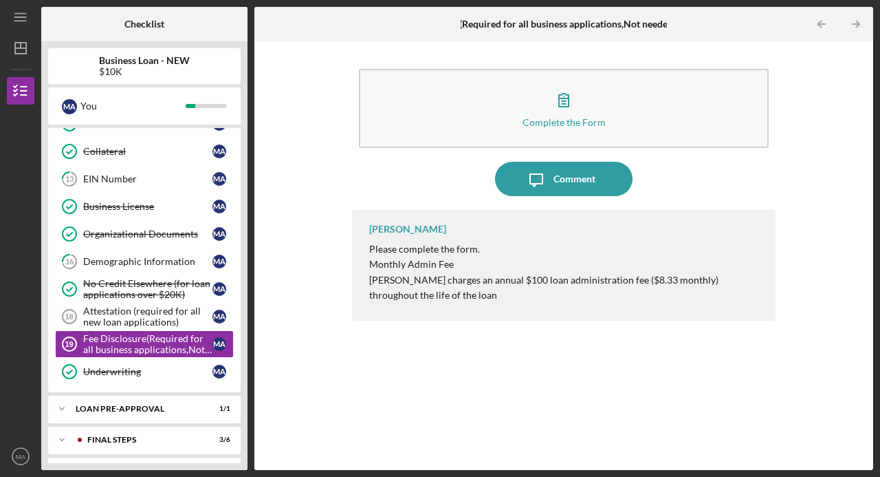
scroll to position [410, 0]
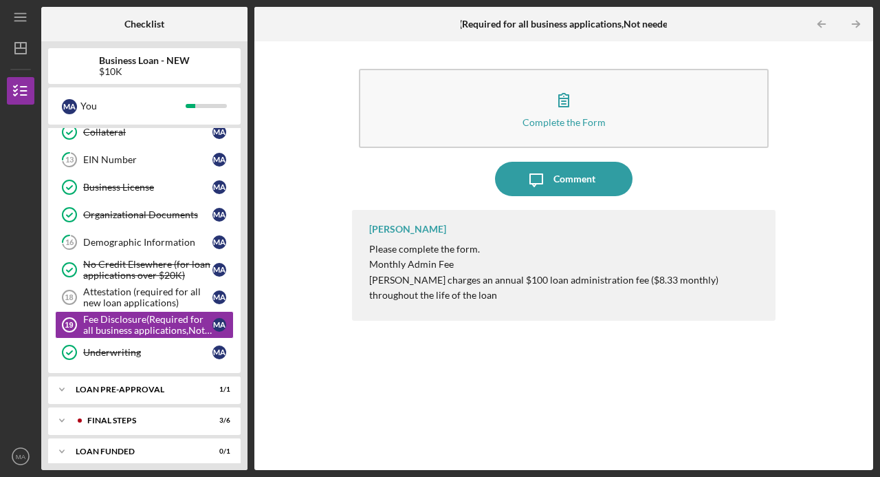
click at [63, 380] on icon "Icon/Expander" at bounding box center [62, 390] width 28 height 28
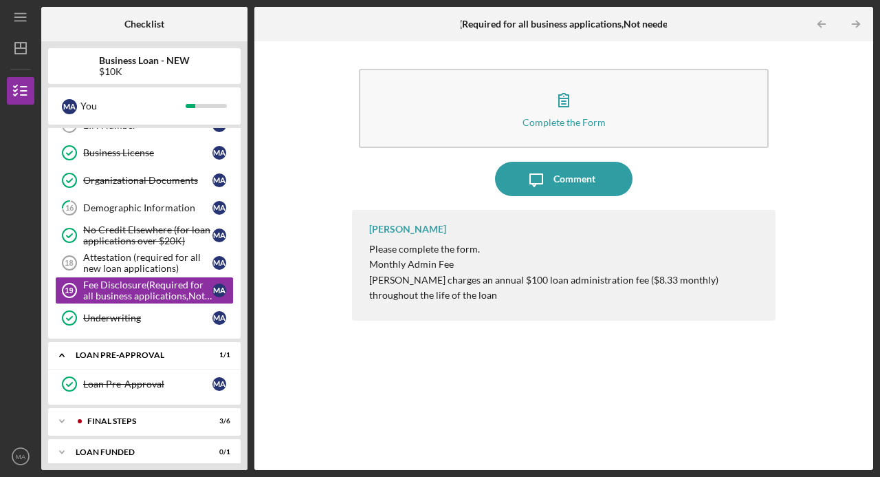
click at [61, 411] on icon "Icon/Expander" at bounding box center [62, 421] width 28 height 28
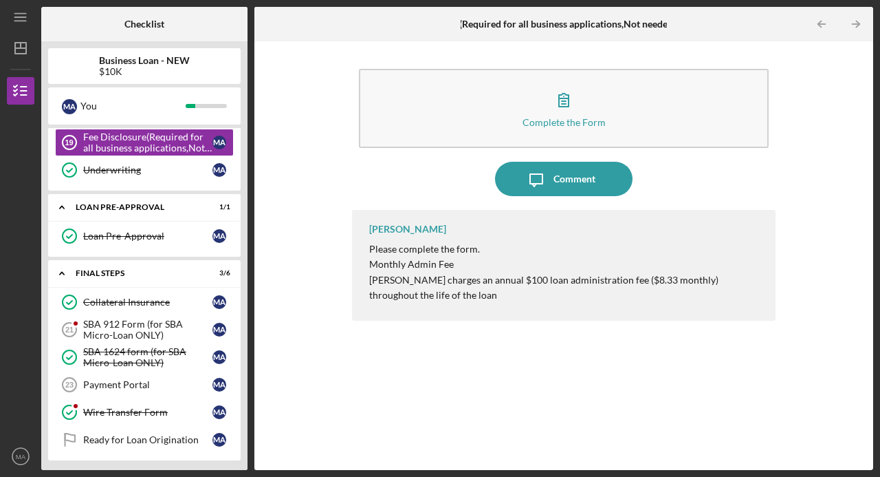
scroll to position [614, 0]
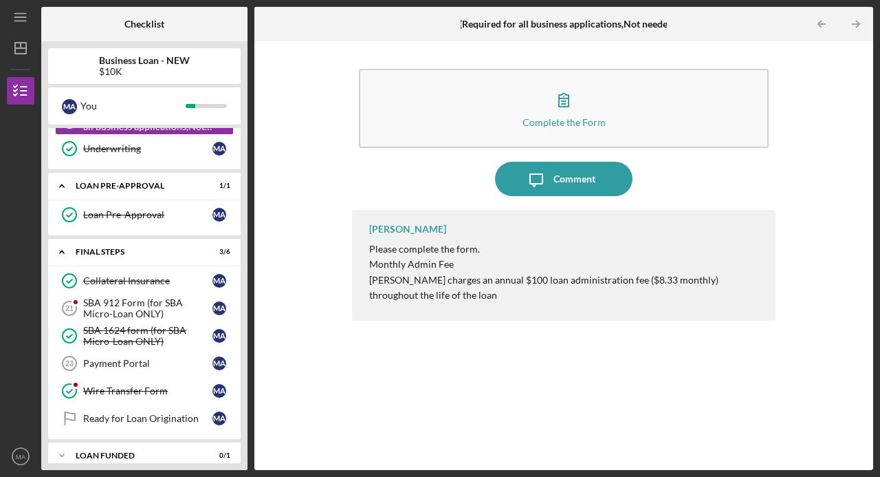
click at [102, 297] on div "SBA 912 Form (for SBA Micro-Loan ONLY)" at bounding box center [147, 308] width 129 height 22
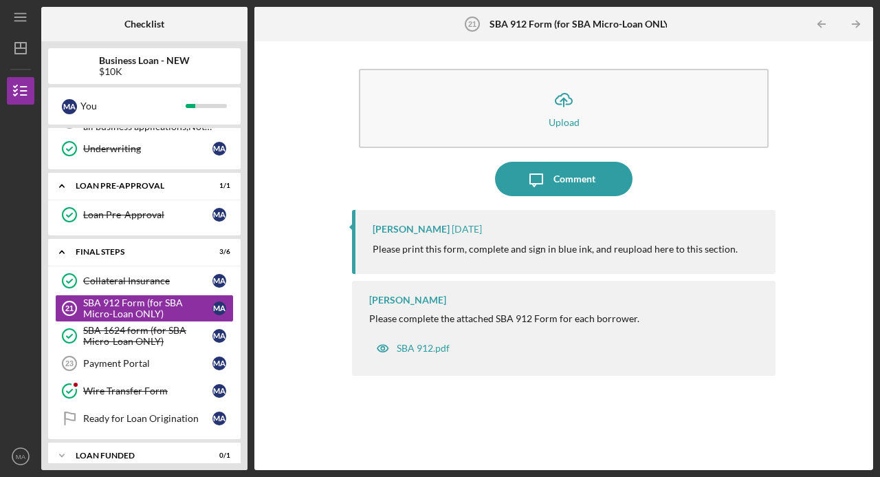
click at [422, 345] on div "SBA 912.pdf" at bounding box center [423, 348] width 53 height 11
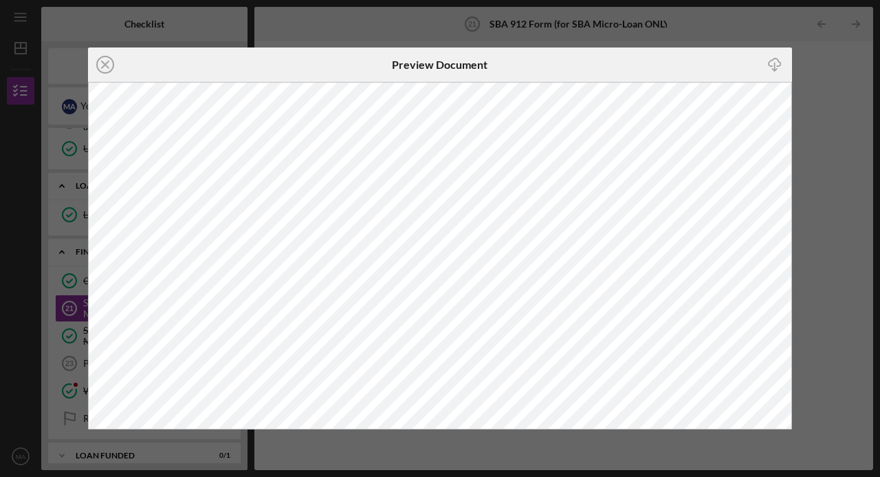
click at [105, 69] on icon "Icon/Close" at bounding box center [105, 64] width 34 height 34
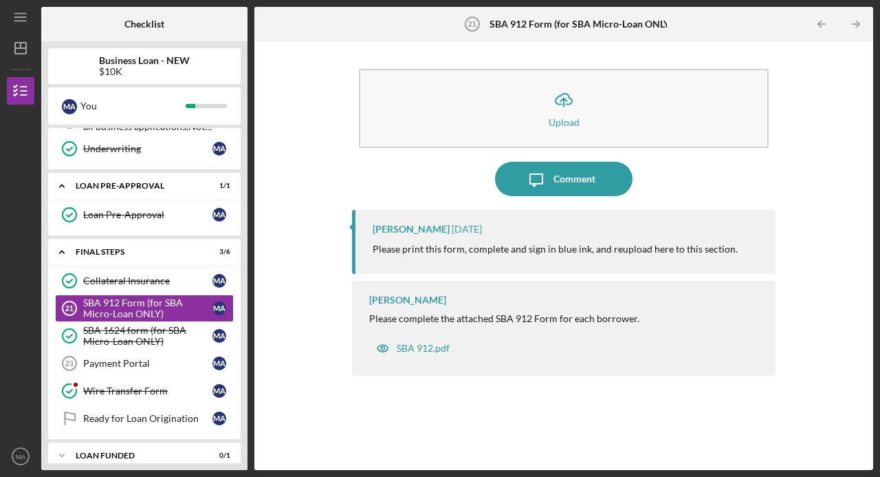
click at [109, 358] on div "Payment Portal" at bounding box center [147, 363] width 129 height 11
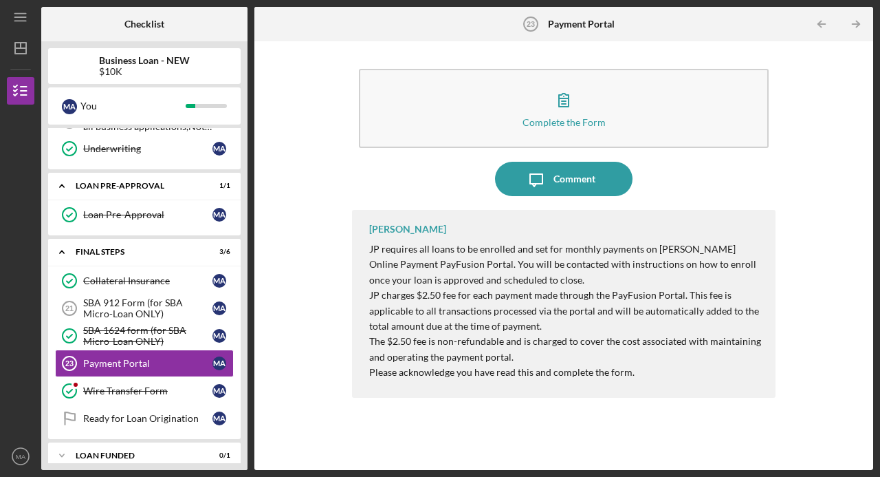
click at [578, 95] on icon "button" at bounding box center [564, 100] width 34 height 34
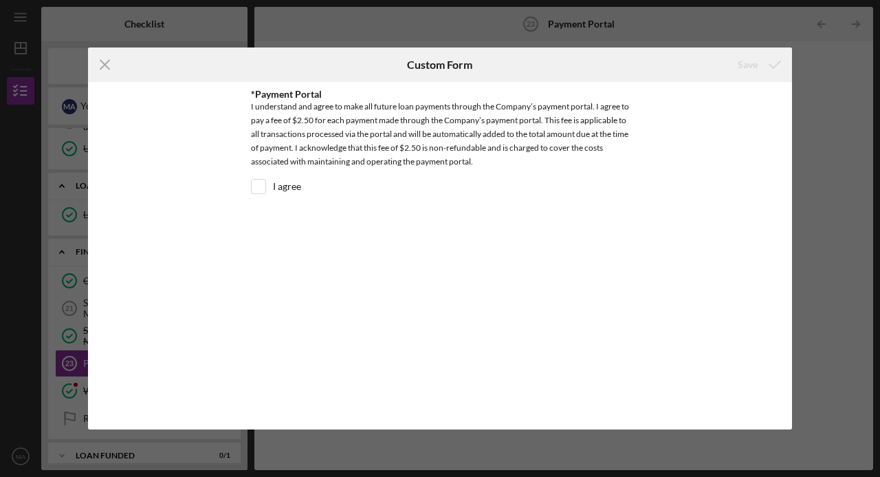
click at [255, 188] on input "I agree" at bounding box center [259, 187] width 14 height 14
checkbox input "true"
click at [756, 65] on div "Save" at bounding box center [748, 65] width 20 height 28
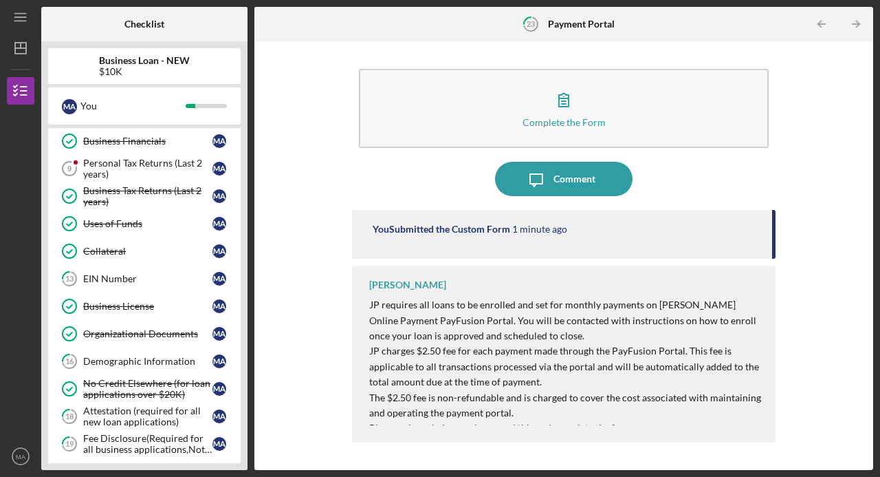
scroll to position [269, 0]
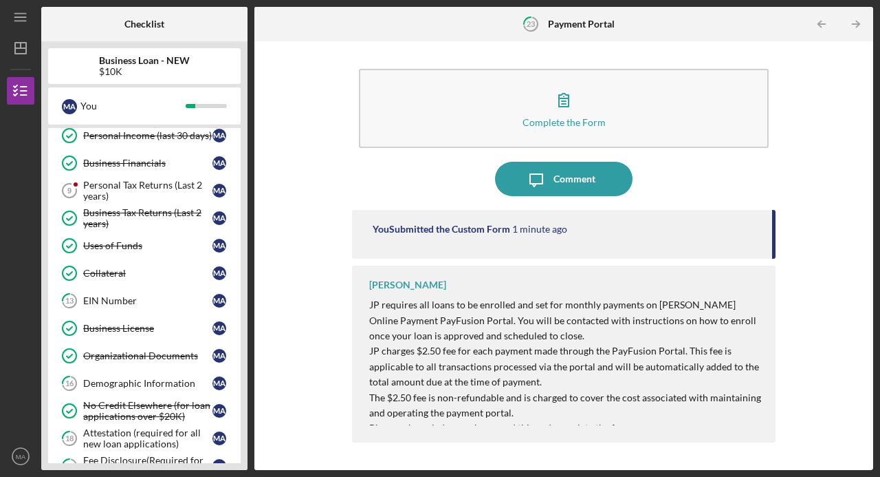
click at [138, 184] on div "Personal Tax Returns (Last 2 years)" at bounding box center [147, 191] width 129 height 22
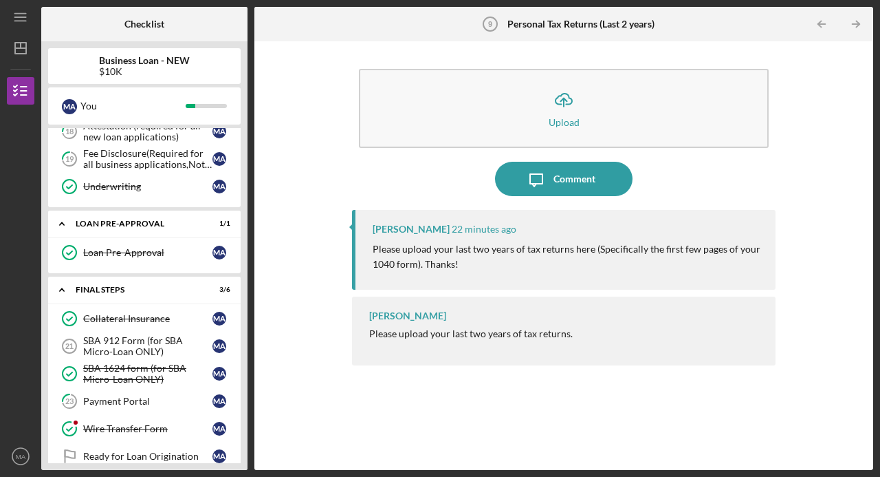
scroll to position [614, 0]
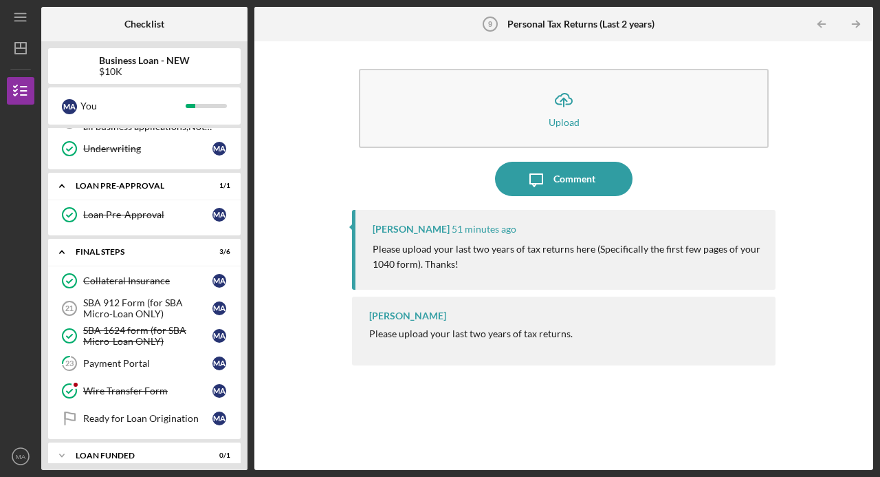
click at [584, 114] on button "Icon/Upload Upload" at bounding box center [564, 108] width 410 height 79
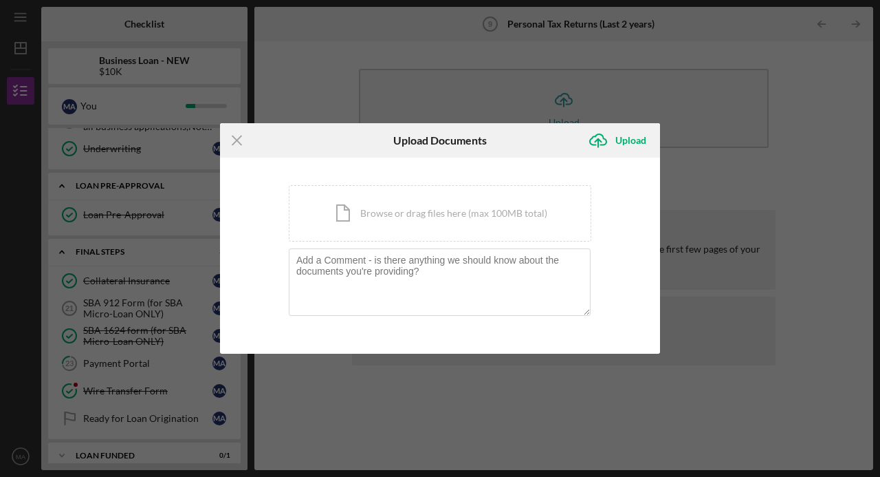
click at [457, 223] on div "Icon/Document Browse or drag files here (max 100MB total) Tap to choose files o…" at bounding box center [440, 213] width 303 height 56
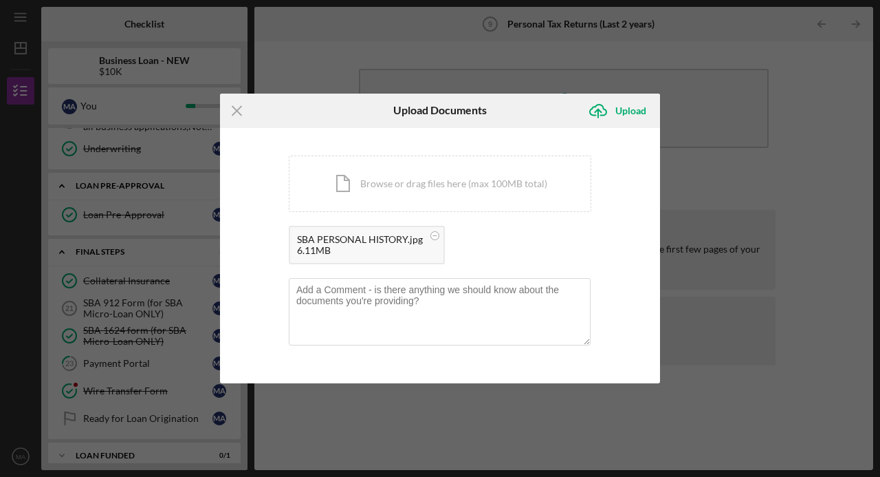
click at [622, 121] on div "Upload" at bounding box center [631, 111] width 31 height 28
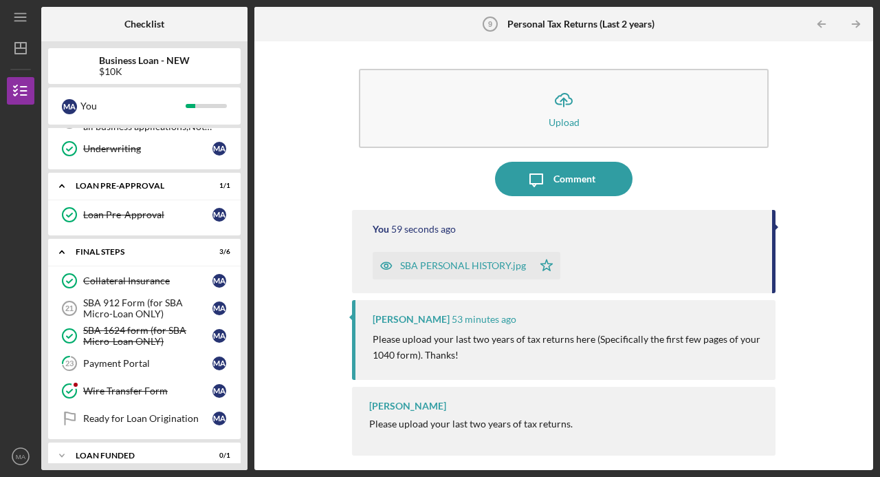
click at [68, 443] on icon "Icon/Expander" at bounding box center [62, 456] width 28 height 28
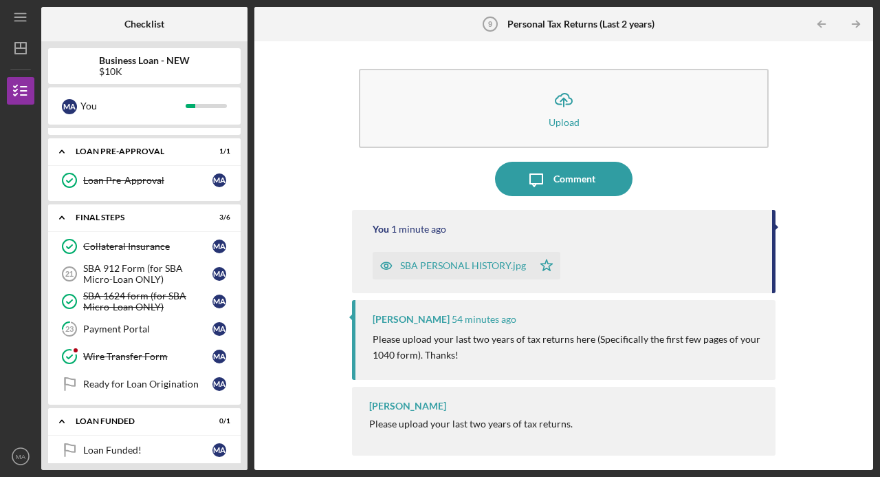
click at [111, 266] on div "SBA 912 Form (for SBA Micro-Loan ONLY)" at bounding box center [147, 274] width 129 height 22
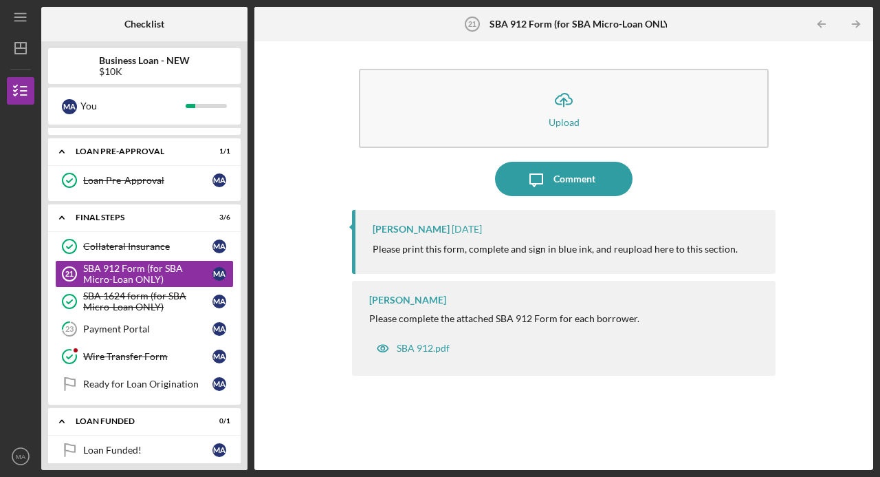
click at [639, 114] on button "Icon/Upload Upload" at bounding box center [564, 108] width 410 height 79
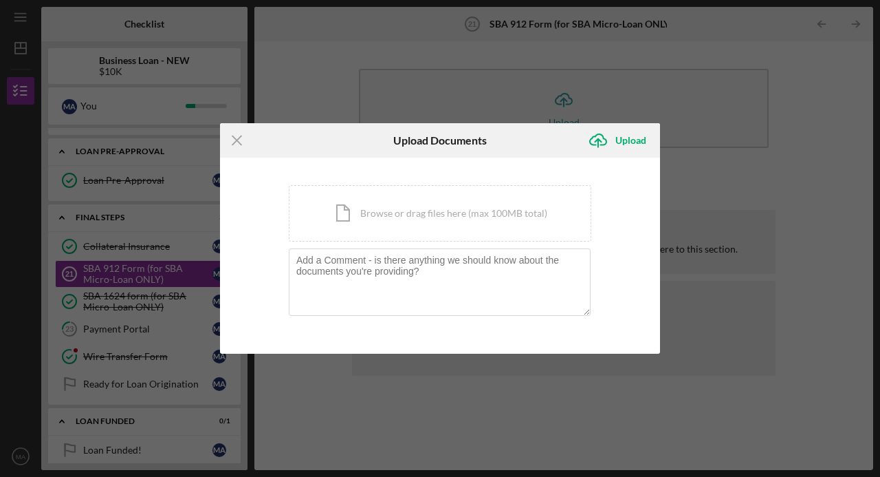
click at [512, 214] on div "Icon/Document Browse or drag files here (max 100MB total) Tap to choose files o…" at bounding box center [440, 213] width 303 height 56
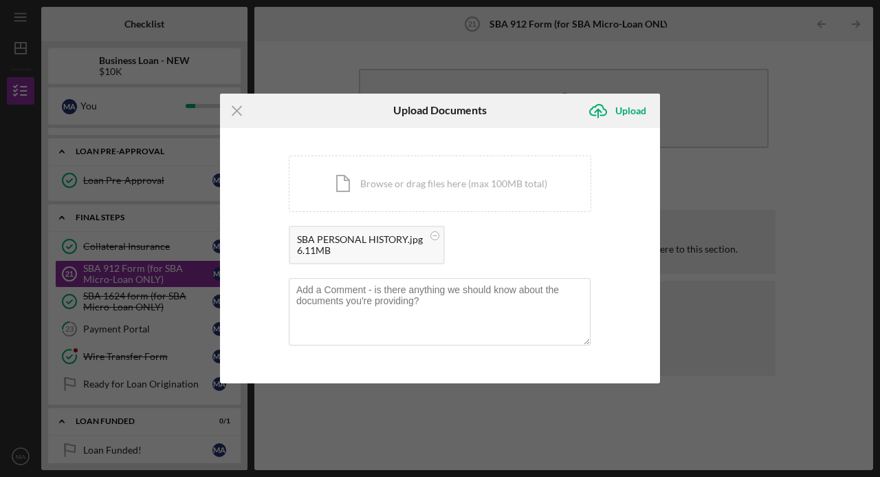
click at [629, 107] on div "Upload" at bounding box center [631, 111] width 31 height 28
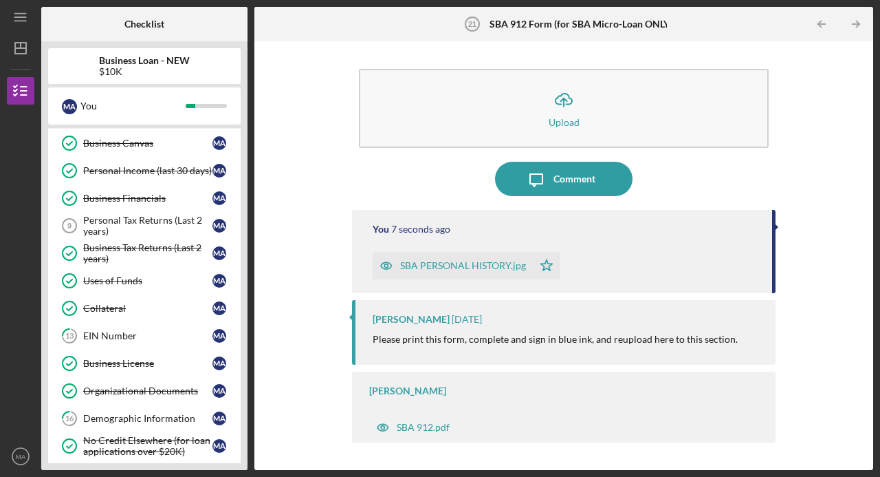
scroll to position [221, 0]
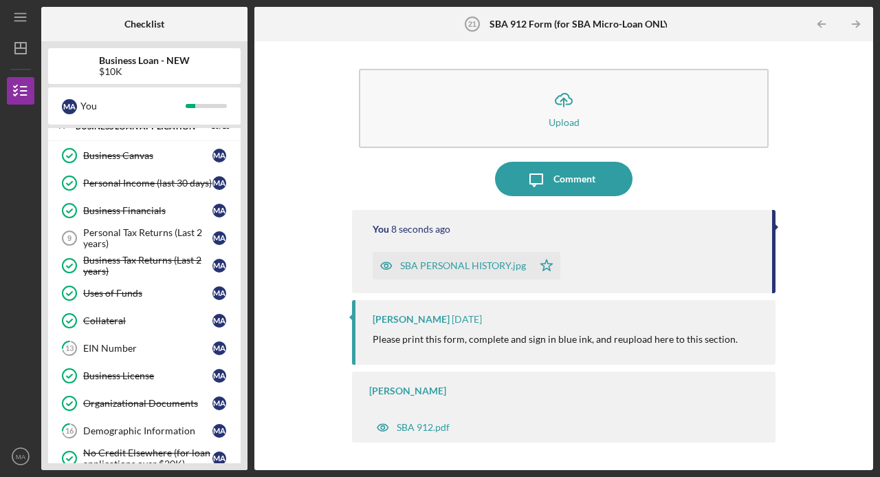
click at [102, 233] on div "Personal Tax Returns (Last 2 years)" at bounding box center [147, 238] width 129 height 22
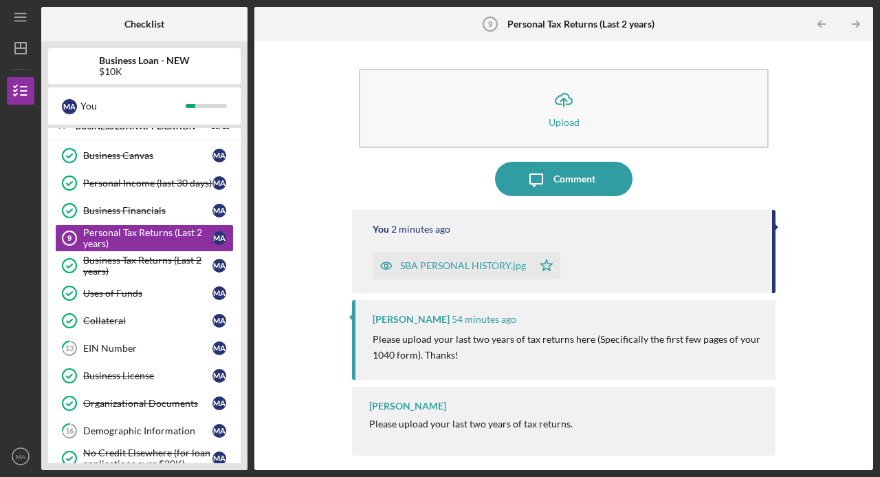
click at [521, 268] on div "SBA PERSONAL HISTORY.jpg" at bounding box center [463, 265] width 126 height 11
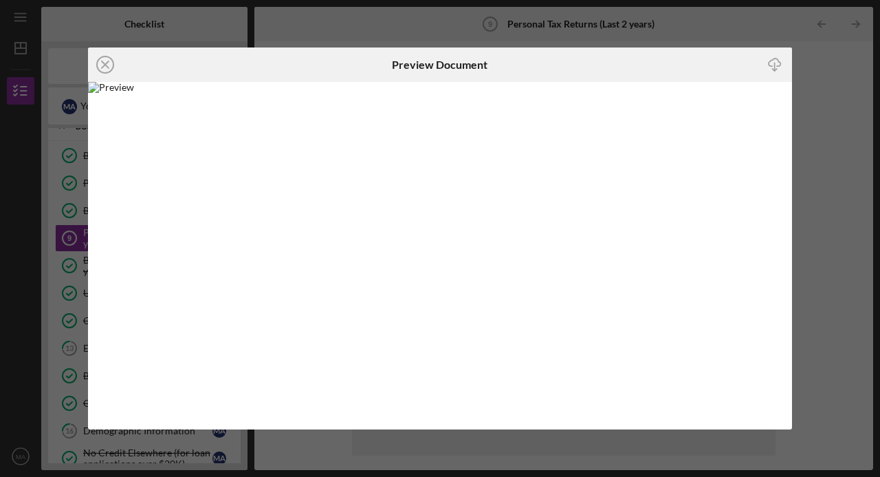
click at [102, 61] on line at bounding box center [105, 64] width 7 height 7
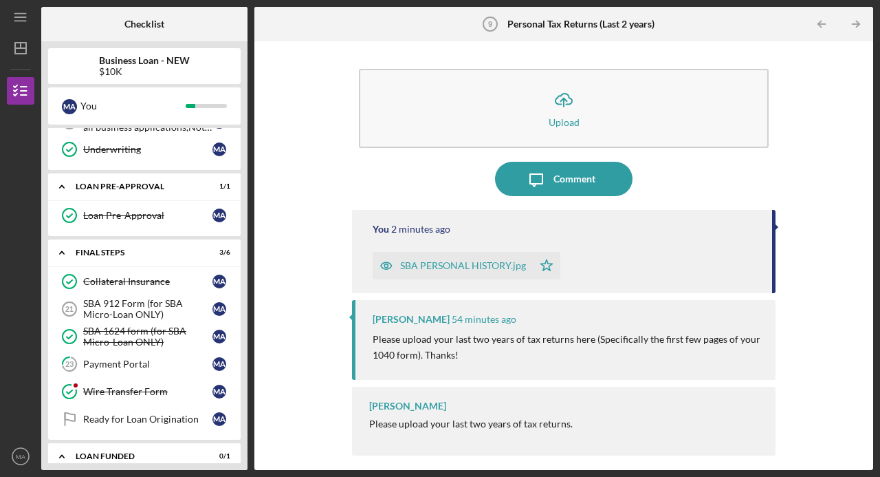
scroll to position [648, 0]
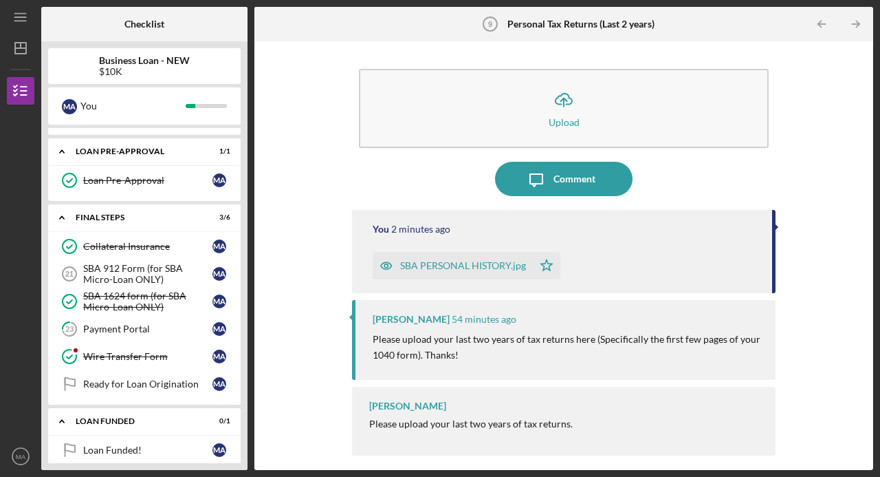
click at [107, 378] on div "Ready for Loan Origination" at bounding box center [147, 383] width 129 height 11
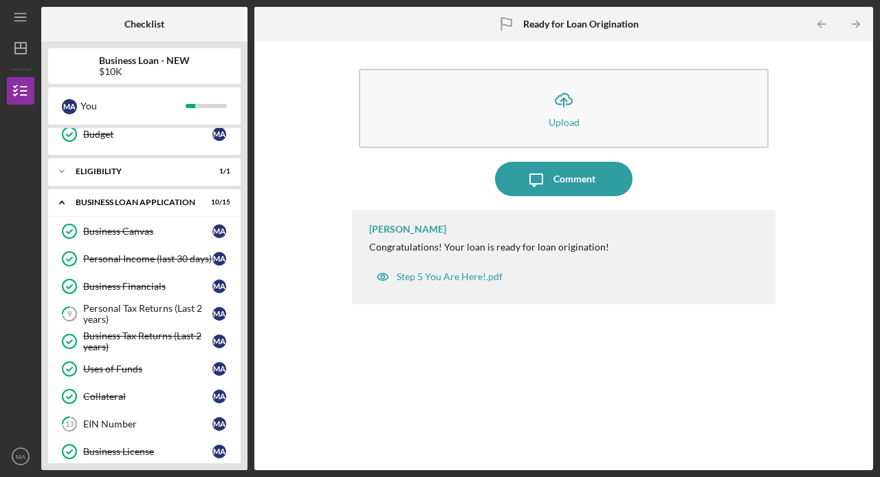
scroll to position [144, 0]
click at [106, 308] on div "Personal Tax Returns (Last 2 years)" at bounding box center [147, 315] width 129 height 22
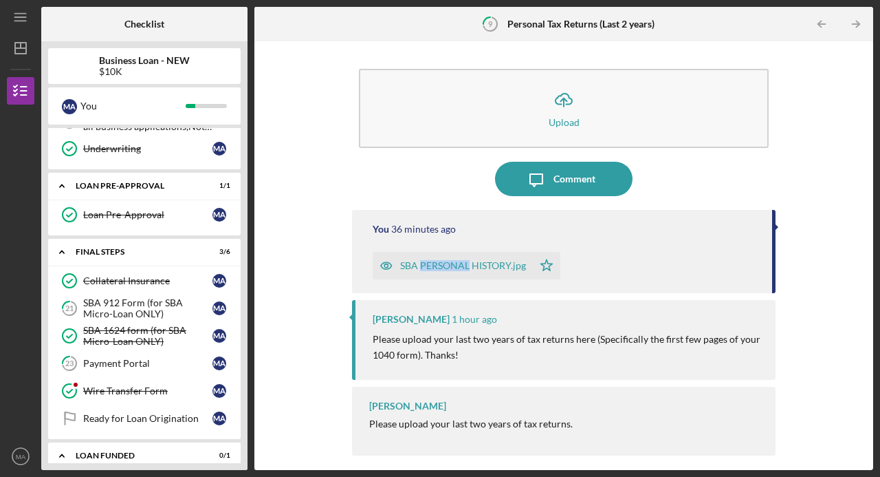
scroll to position [648, 0]
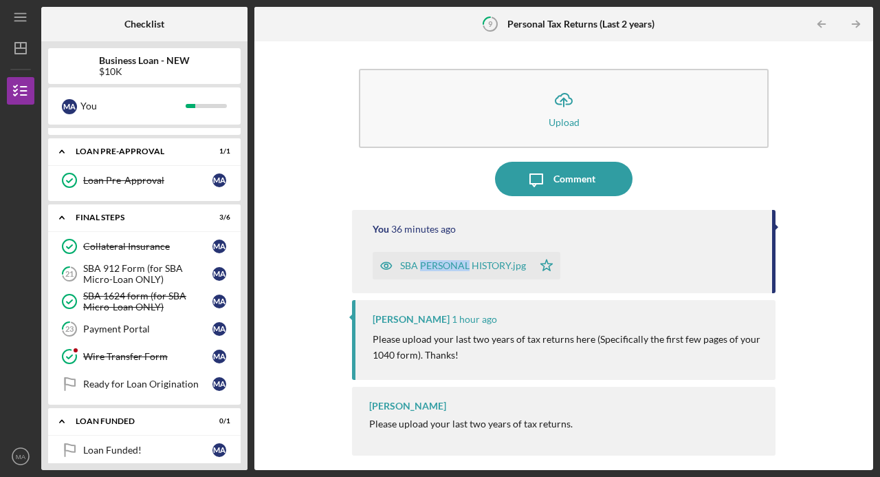
click at [99, 379] on link "Ready for Loan Origination Ready for Loan Origination M A" at bounding box center [144, 384] width 179 height 28
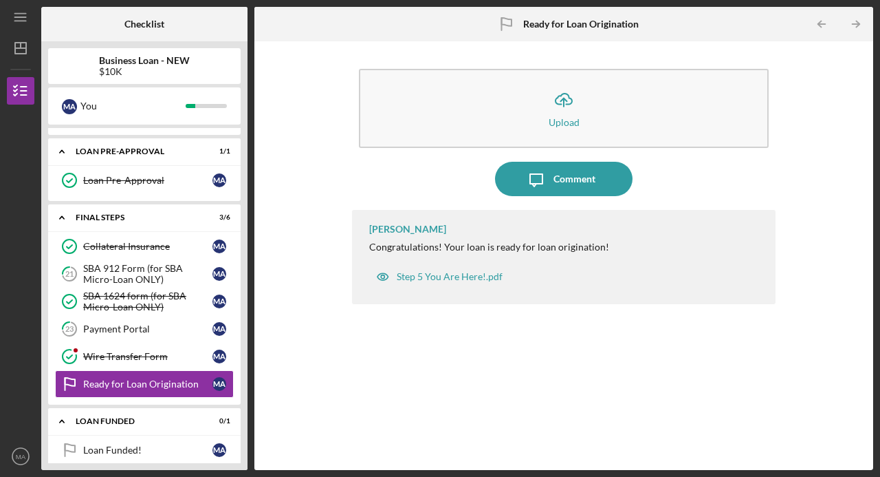
click at [420, 269] on div "Step 5 You Are Here!.pdf" at bounding box center [439, 277] width 140 height 28
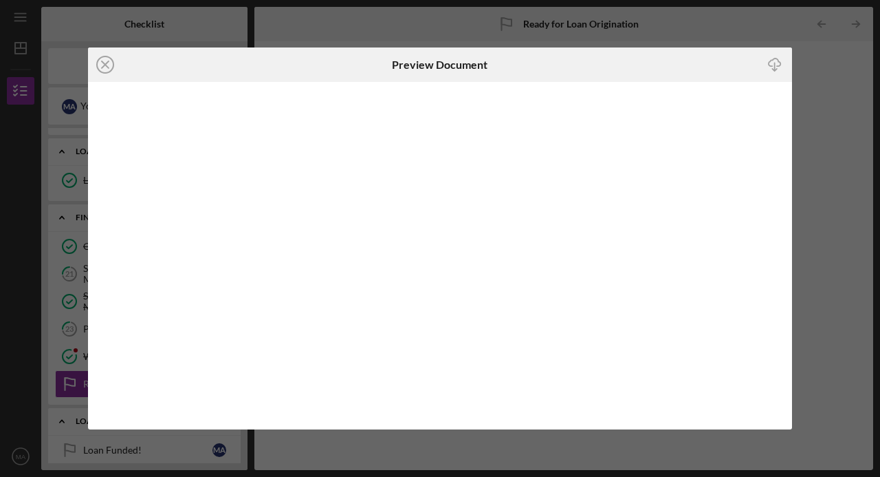
click at [102, 63] on icon "Icon/Close" at bounding box center [105, 64] width 34 height 34
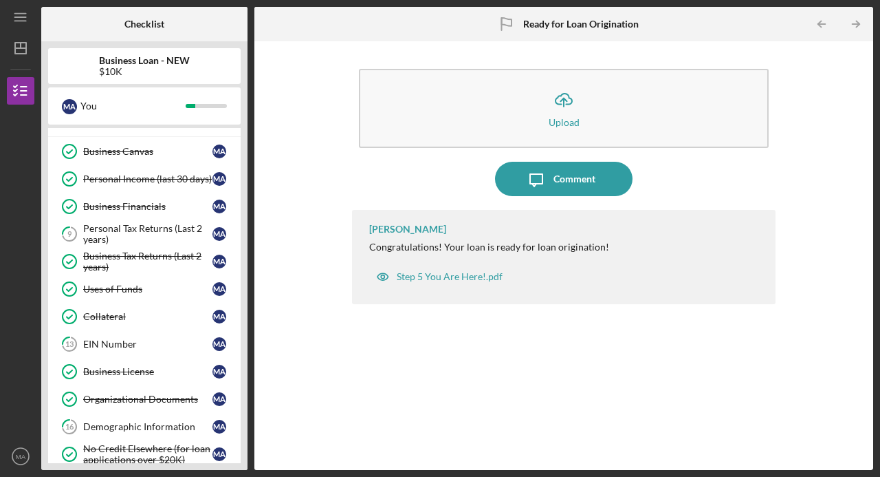
scroll to position [226, 0]
click at [88, 341] on div "EIN Number" at bounding box center [147, 343] width 129 height 11
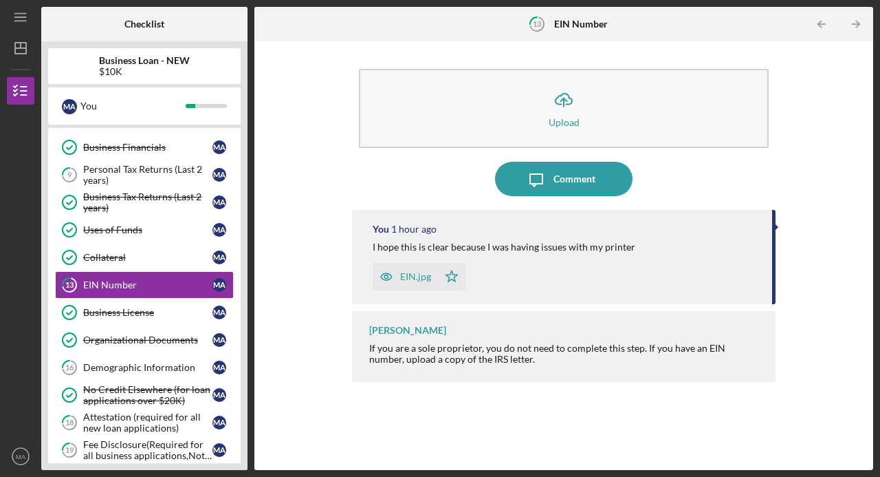
scroll to position [283, 0]
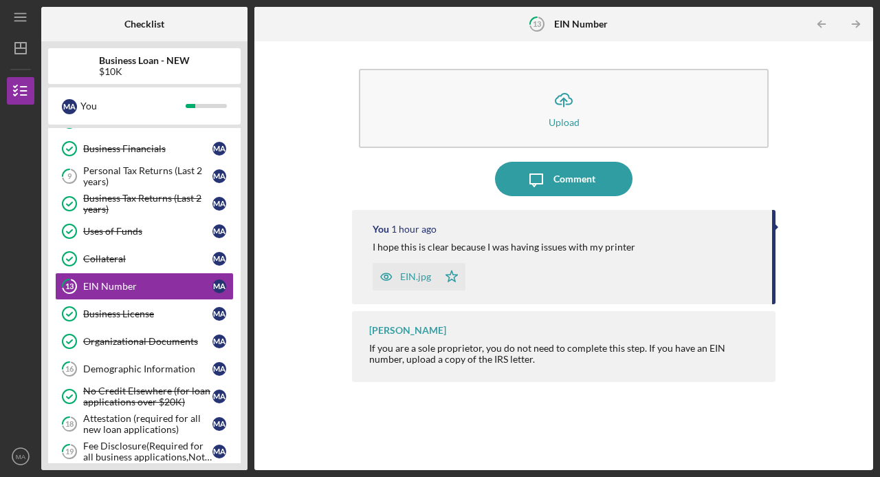
click at [98, 169] on div "Personal Tax Returns (Last 2 years)" at bounding box center [147, 176] width 129 height 22
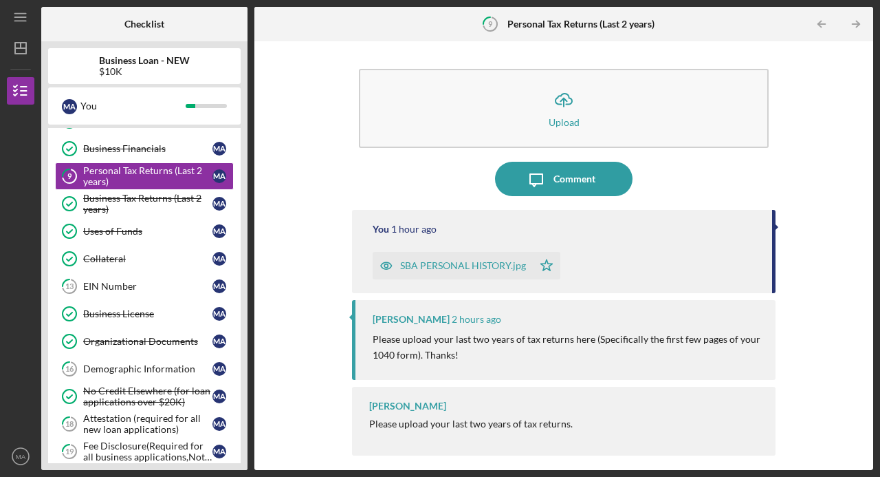
click at [552, 116] on icon "Icon/Upload" at bounding box center [564, 100] width 34 height 34
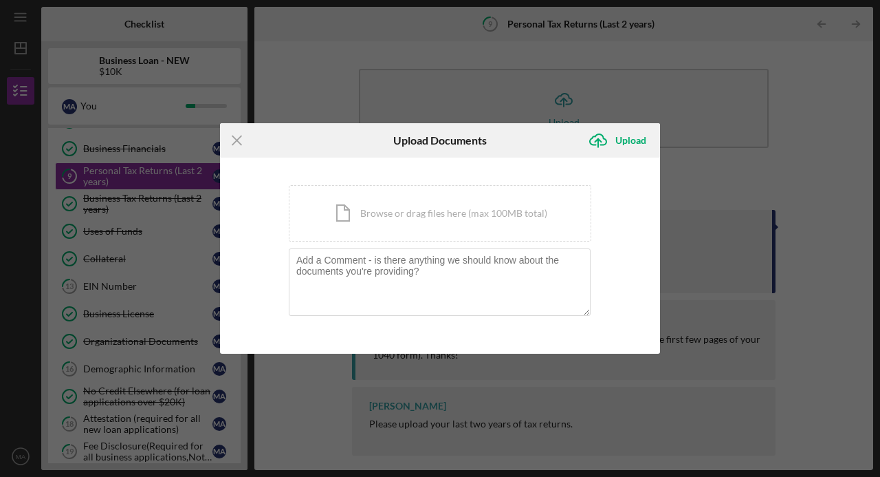
click at [395, 213] on div "Icon/Document Browse or drag files here (max 100MB total) Tap to choose files o…" at bounding box center [440, 213] width 303 height 56
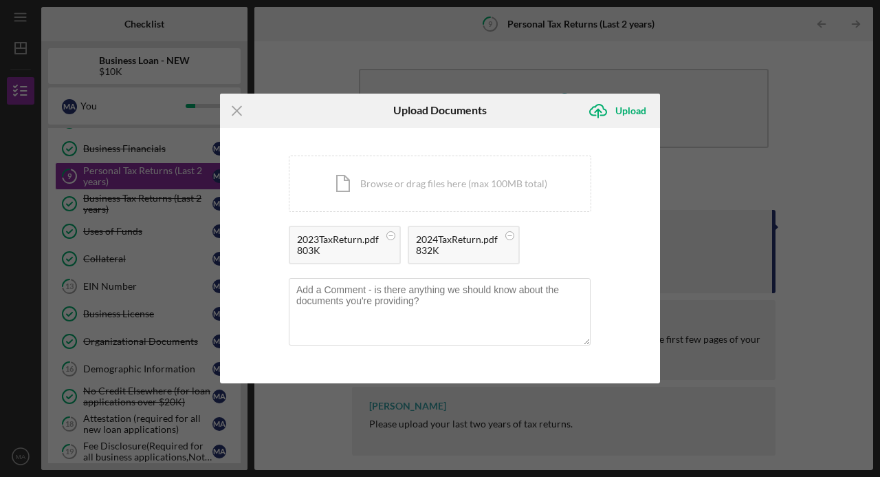
click at [631, 114] on div "Upload" at bounding box center [631, 111] width 31 height 28
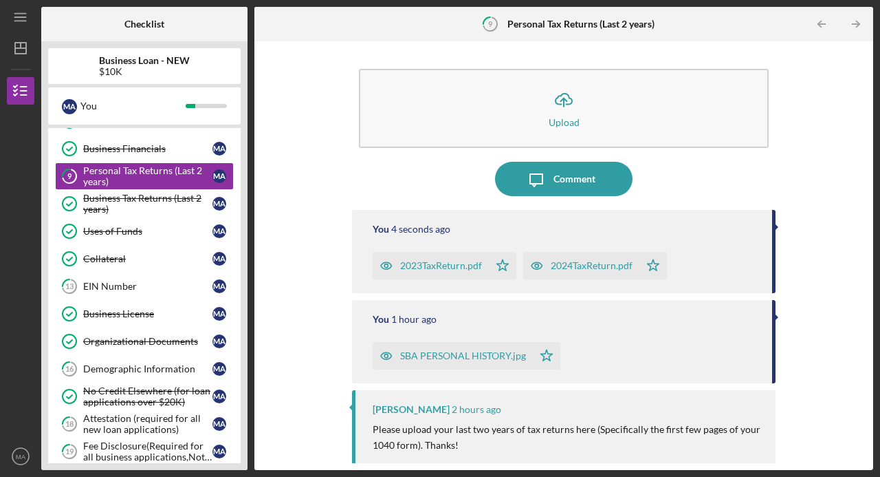
click at [775, 316] on div at bounding box center [776, 317] width 3 height 7
click at [772, 321] on div "You 1 hour ago SBA PERSONAL HISTORY.jpg Icon/Star" at bounding box center [564, 341] width 424 height 83
click at [778, 315] on div "Icon/Upload Upload Icon/Message Comment You 6 seconds ago 2023TaxReturn.pdf Ico…" at bounding box center [563, 255] width 605 height 415
click at [824, 328] on div "Icon/Upload Upload Icon/Message Comment You 16 seconds ago 2023TaxReturn.pdf Ic…" at bounding box center [563, 255] width 605 height 415
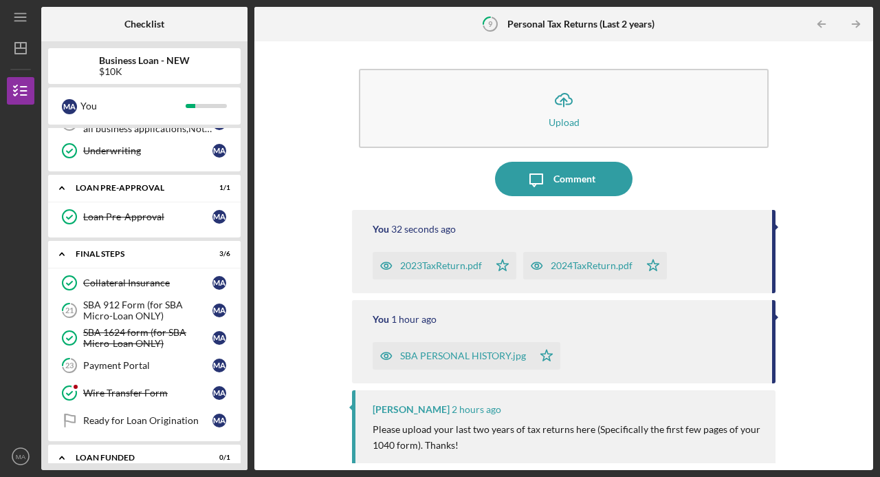
scroll to position [648, 0]
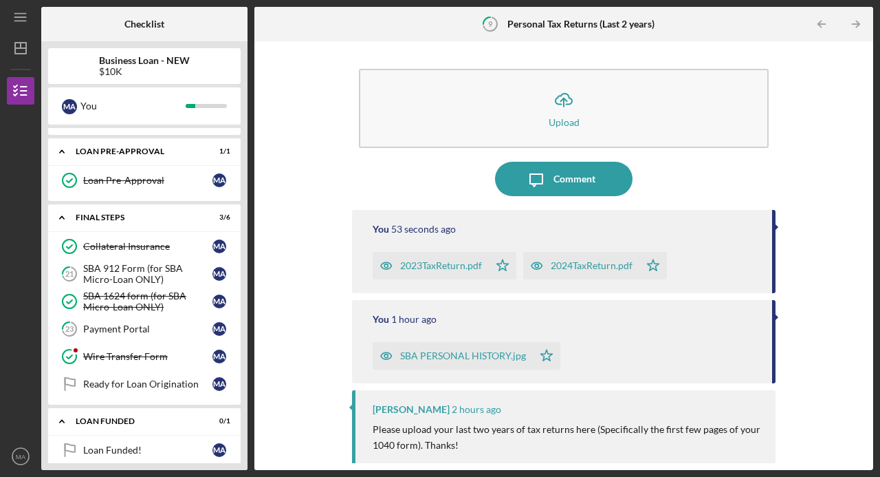
click at [96, 292] on div "SBA 1624 form (for SBA Micro-Loan ONLY)" at bounding box center [147, 301] width 129 height 22
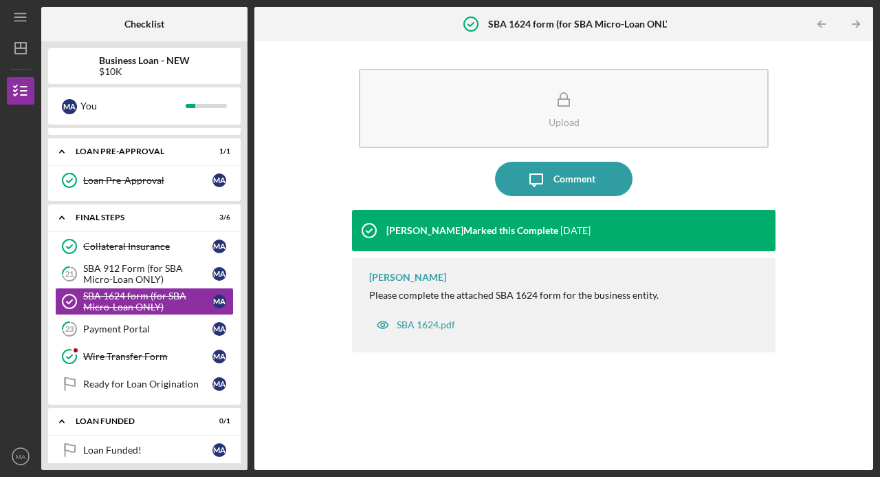
click at [94, 263] on div "SBA 912 Form (for SBA Micro-Loan ONLY)" at bounding box center [147, 274] width 129 height 22
